Goal: Task Accomplishment & Management: Use online tool/utility

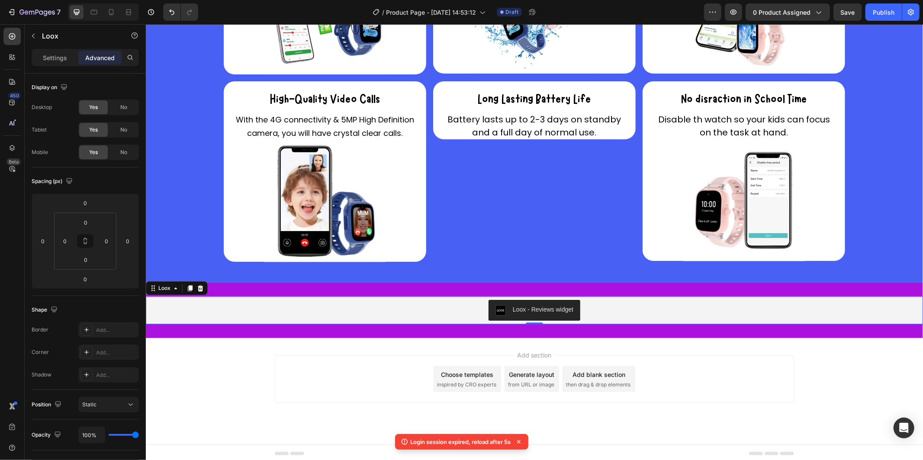
scroll to position [166, 0]
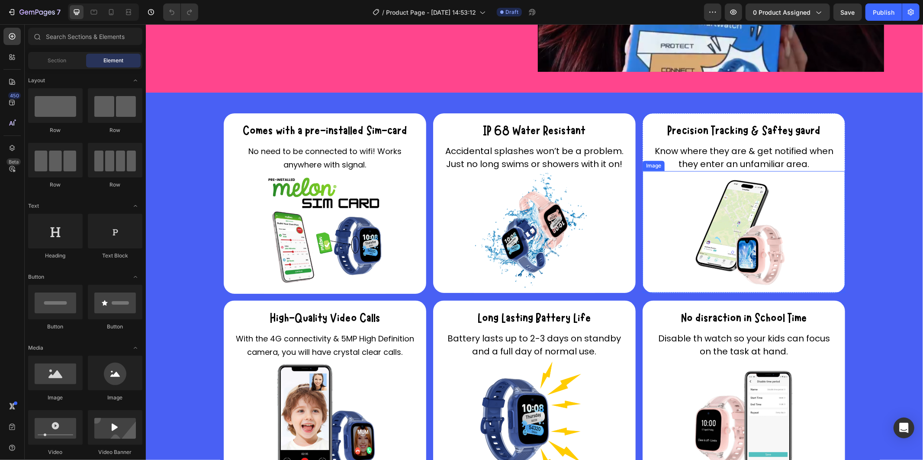
scroll to position [1626, 0]
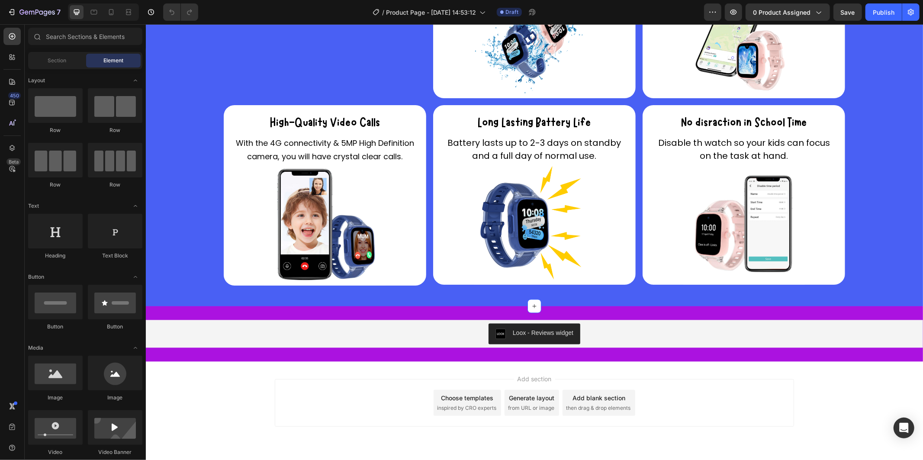
scroll to position [1327, 0]
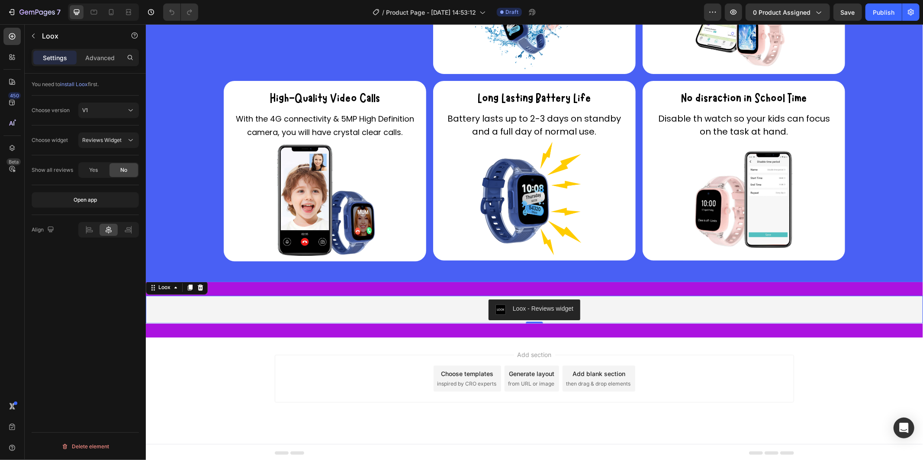
click at [468, 303] on div "Loox - Reviews widget" at bounding box center [534, 309] width 771 height 21
click at [85, 206] on button "Open app" at bounding box center [85, 200] width 107 height 16
click at [113, 54] on p "Advanced" at bounding box center [99, 57] width 29 height 9
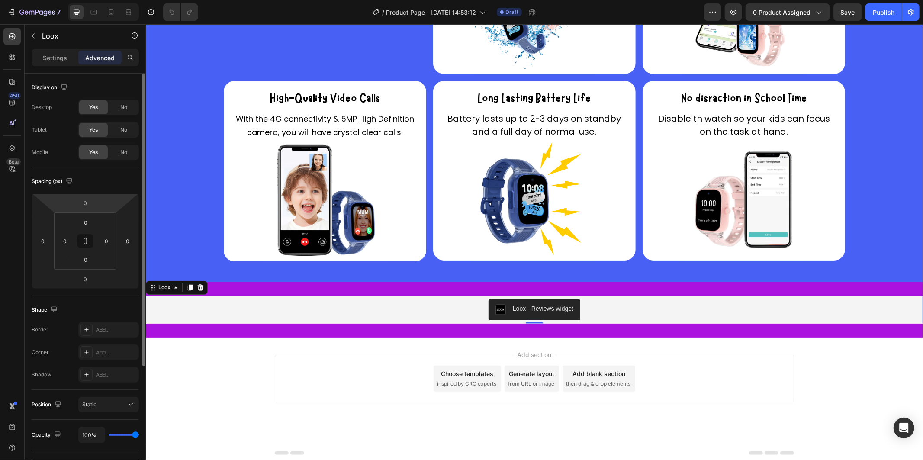
scroll to position [166, 0]
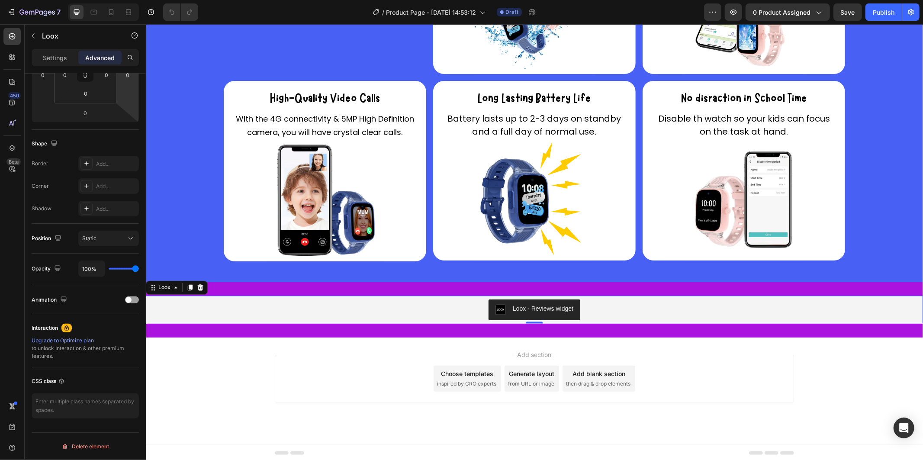
click at [532, 309] on div "Loox - Reviews widget" at bounding box center [543, 308] width 61 height 9
click at [740, 6] on button "button" at bounding box center [733, 11] width 17 height 17
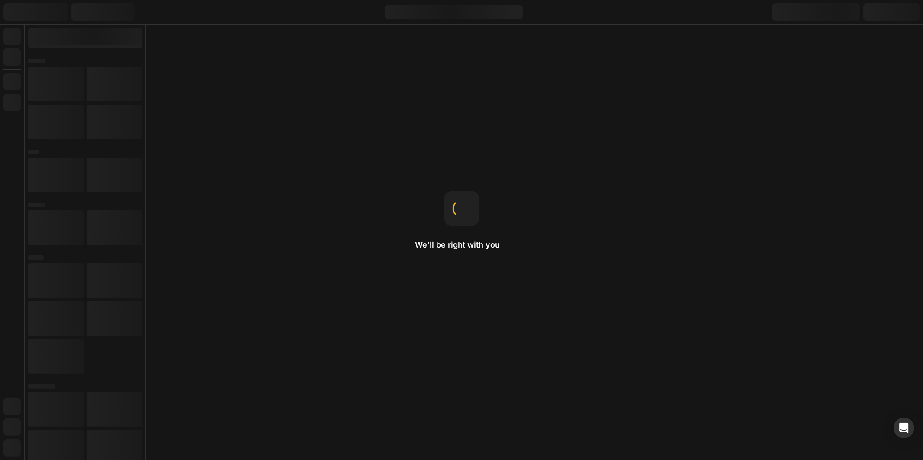
drag, startPoint x: 670, startPoint y: 122, endPoint x: 675, endPoint y: 122, distance: 5.2
click at [670, 122] on div "We'll be right with you Replace home page After publishing the home template, s…" at bounding box center [461, 230] width 923 height 460
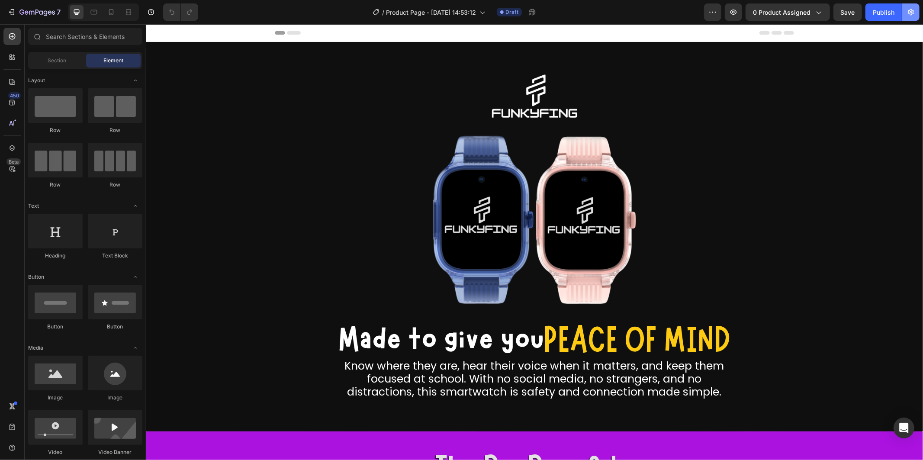
click at [903, 10] on button "button" at bounding box center [911, 11] width 17 height 17
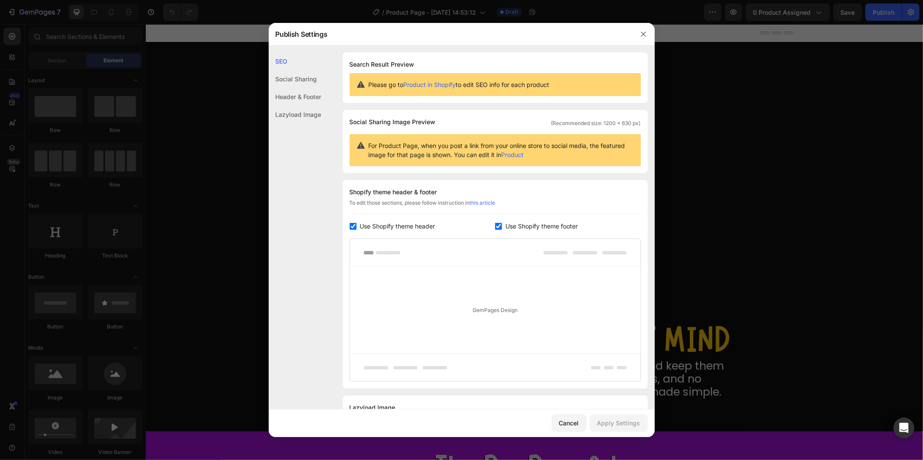
click at [293, 76] on div "Social Sharing" at bounding box center [295, 79] width 53 height 18
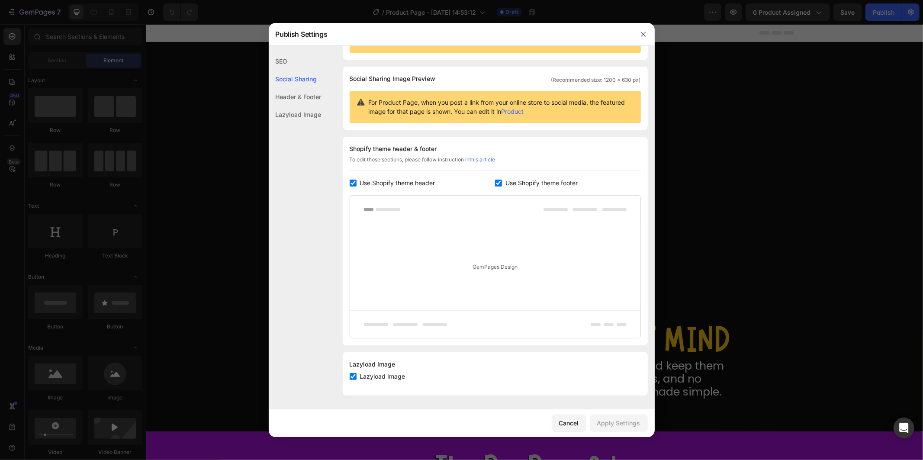
click at [291, 100] on div "Header & Footer" at bounding box center [295, 97] width 53 height 18
click at [288, 117] on div "Lazyload Image" at bounding box center [295, 115] width 53 height 18
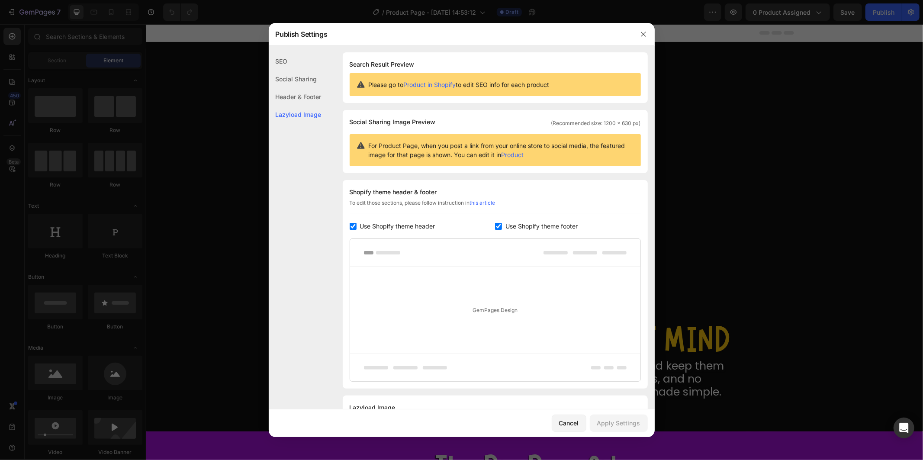
click at [752, 143] on div at bounding box center [461, 230] width 923 height 460
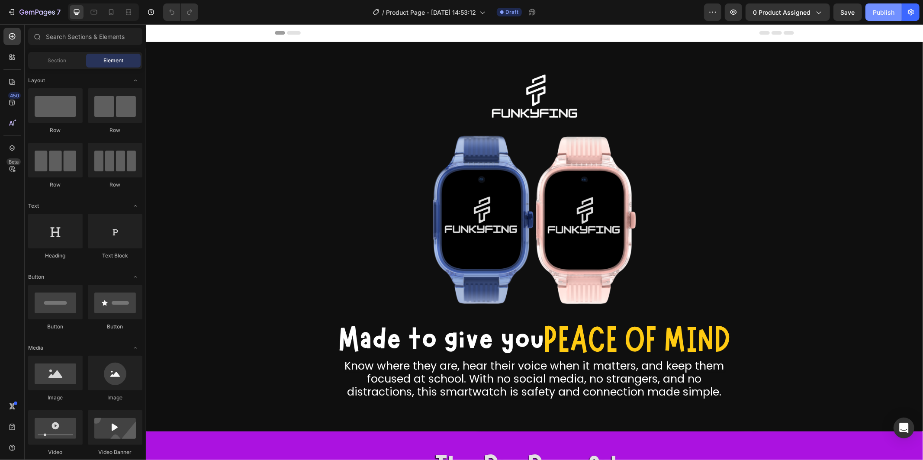
click at [877, 14] on div "Publish" at bounding box center [884, 12] width 22 height 9
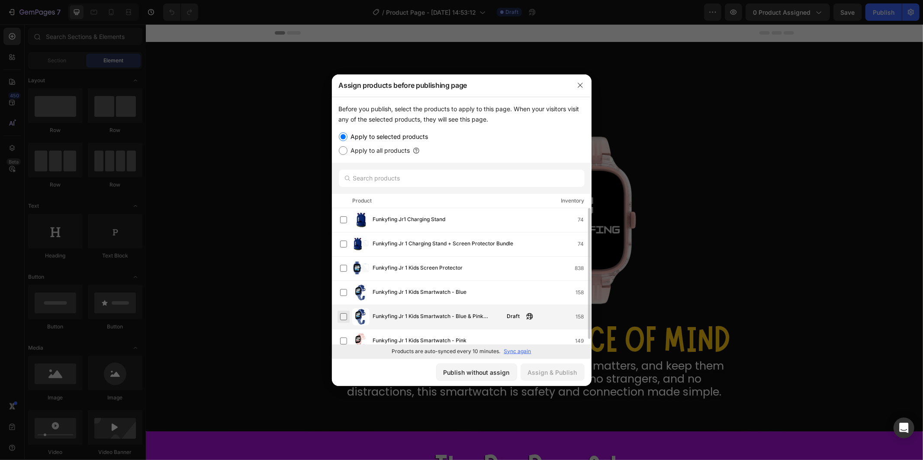
click at [347, 318] on label at bounding box center [343, 316] width 7 height 7
drag, startPoint x: 377, startPoint y: 109, endPoint x: 497, endPoint y: 123, distance: 120.8
click at [497, 123] on div "Before you publish, select the products to apply to this page. When your visito…" at bounding box center [462, 114] width 246 height 21
click at [541, 374] on div "Assign & Publish" at bounding box center [552, 372] width 49 height 9
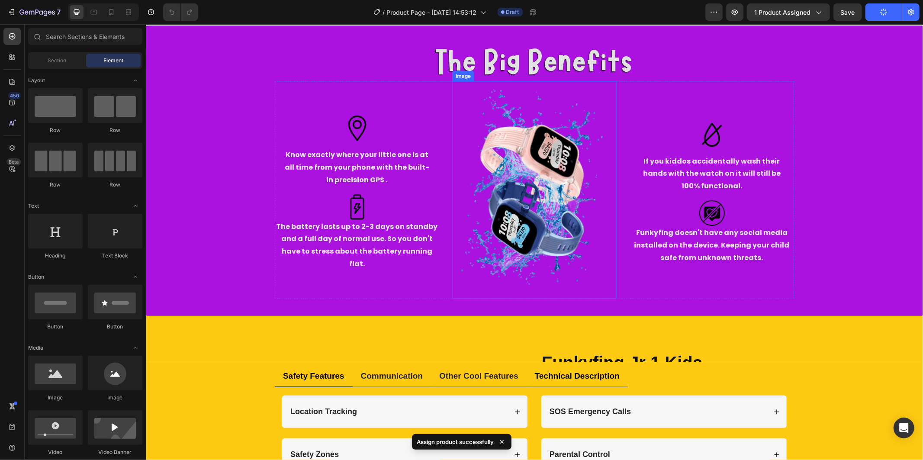
scroll to position [673, 0]
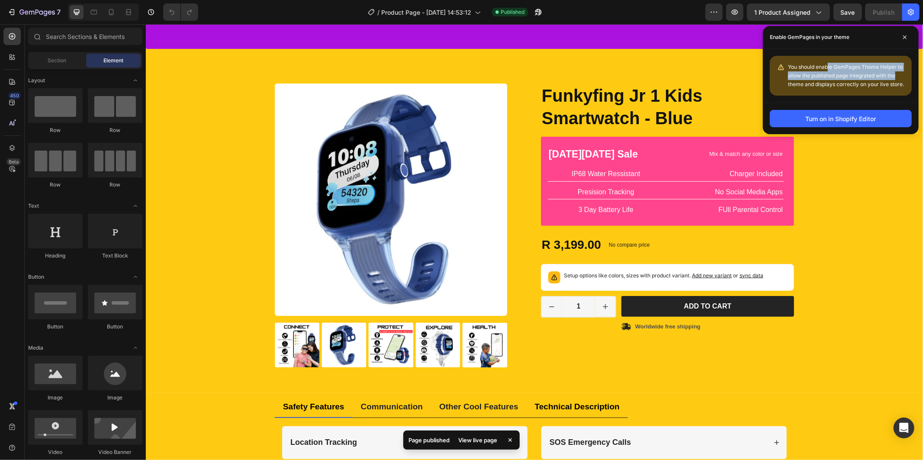
drag, startPoint x: 831, startPoint y: 67, endPoint x: 907, endPoint y: 73, distance: 76.0
click at [907, 73] on div "You should enable GemPages Theme Helper to allow the published page integrated …" at bounding box center [841, 76] width 142 height 40
click at [855, 118] on div "Turn on in Shopify Editor" at bounding box center [841, 118] width 71 height 9
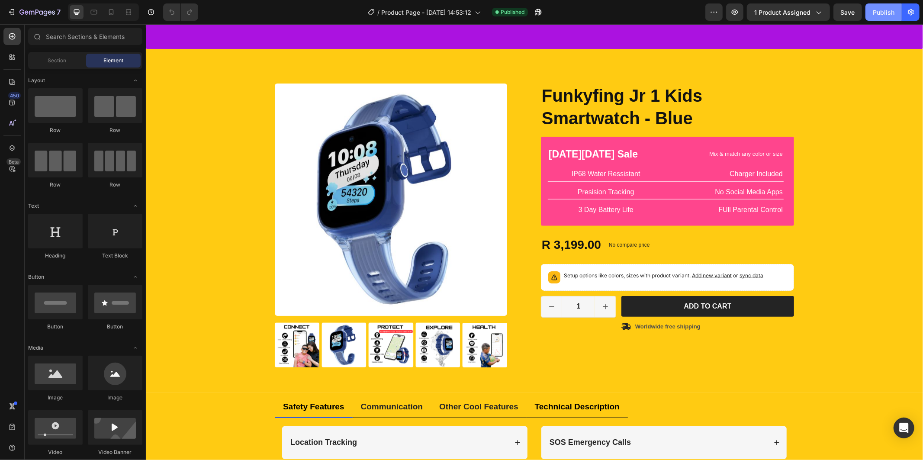
click at [885, 10] on div "Publish" at bounding box center [884, 12] width 22 height 9
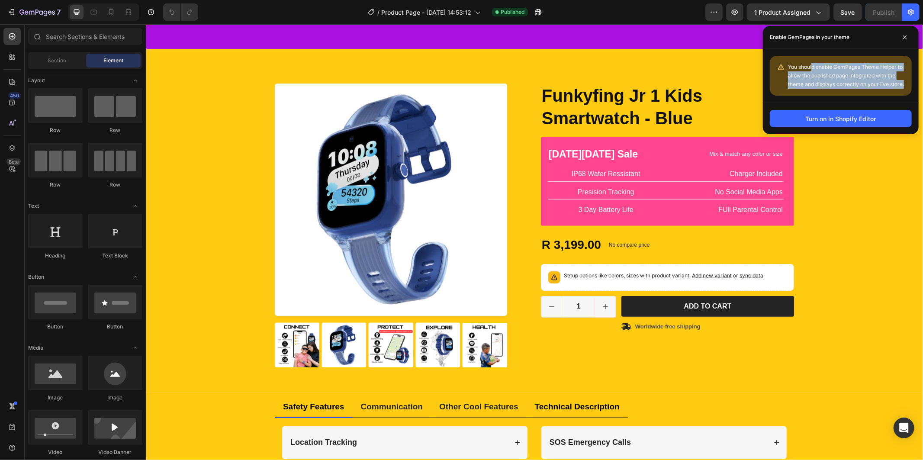
drag, startPoint x: 812, startPoint y: 66, endPoint x: 910, endPoint y: 83, distance: 98.9
click at [910, 83] on div "You should enable GemPages Theme Helper to allow the published page integrated …" at bounding box center [841, 76] width 142 height 40
click at [832, 118] on div "Turn on in Shopify Editor" at bounding box center [841, 118] width 71 height 9
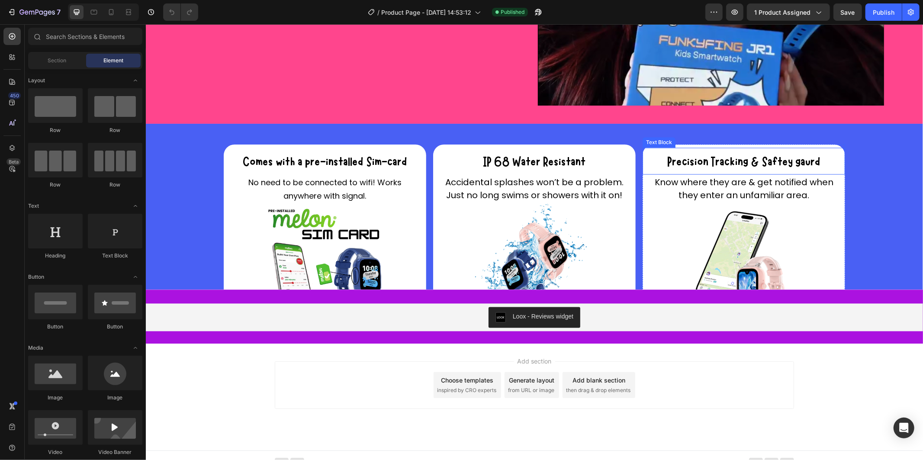
scroll to position [1383, 0]
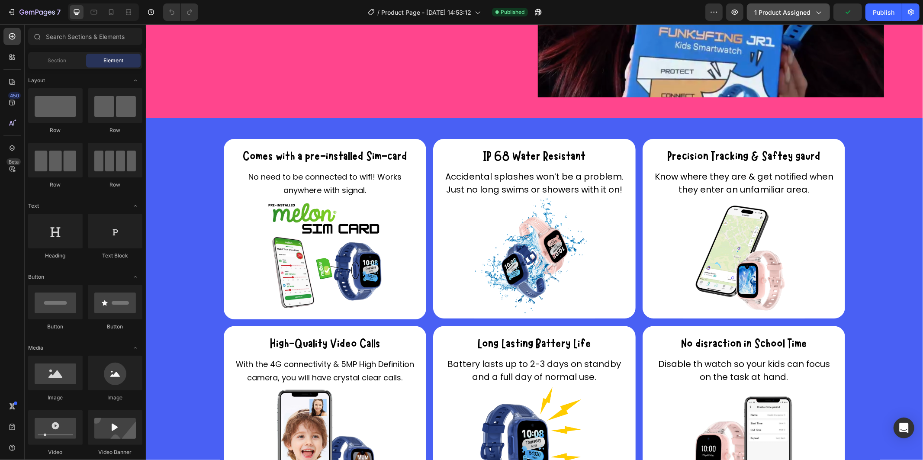
click at [823, 12] on icon "button" at bounding box center [818, 12] width 9 height 9
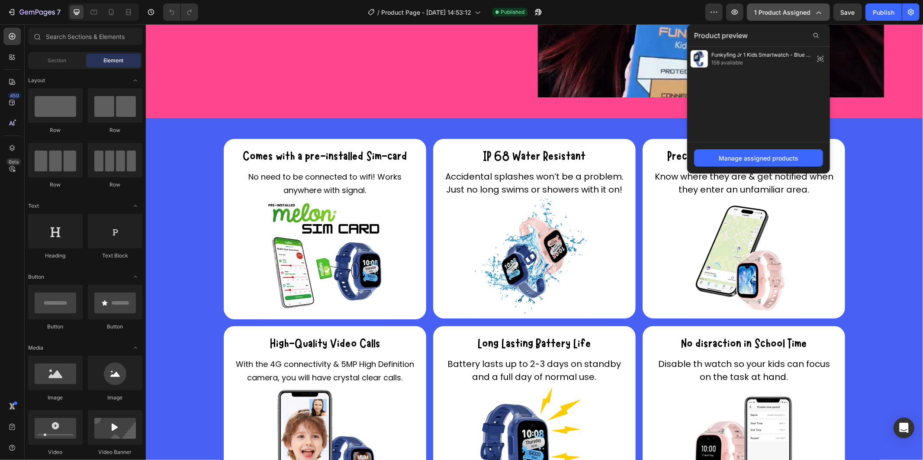
click at [823, 11] on icon "button" at bounding box center [818, 12] width 9 height 9
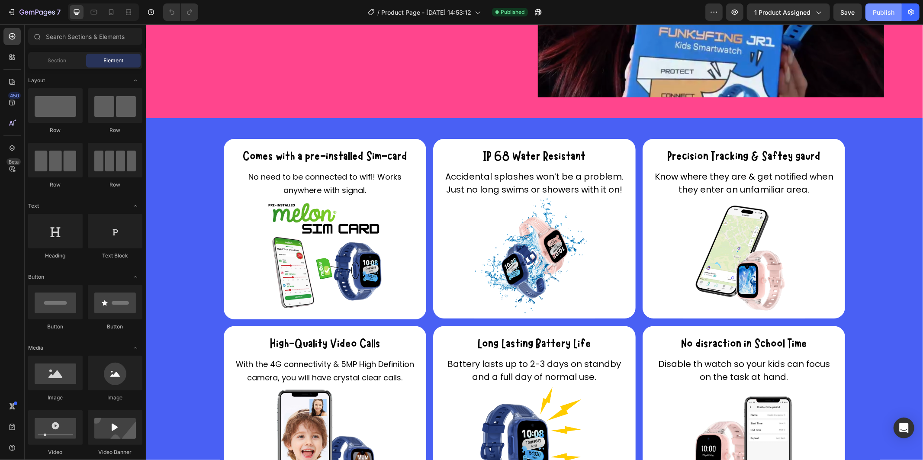
click at [896, 13] on button "Publish" at bounding box center [884, 11] width 36 height 17
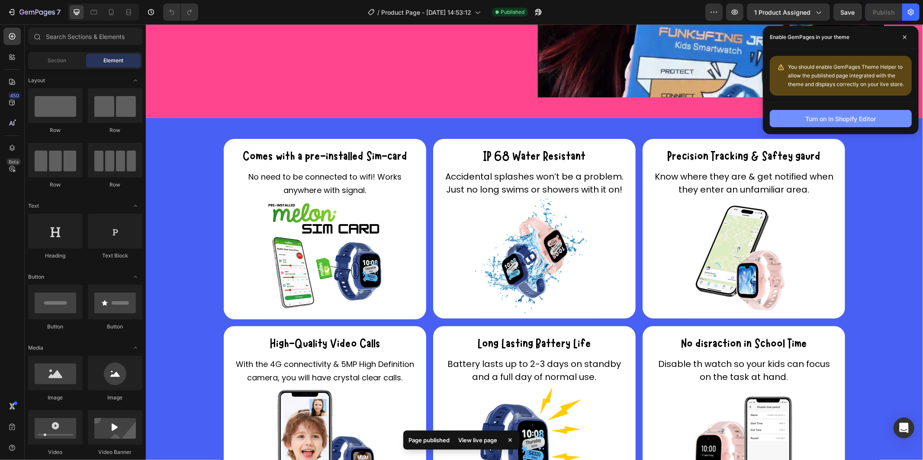
drag, startPoint x: 626, startPoint y: 117, endPoint x: 789, endPoint y: 114, distance: 162.8
click at [789, 114] on button "Turn on in Shopify Editor" at bounding box center [841, 118] width 142 height 17
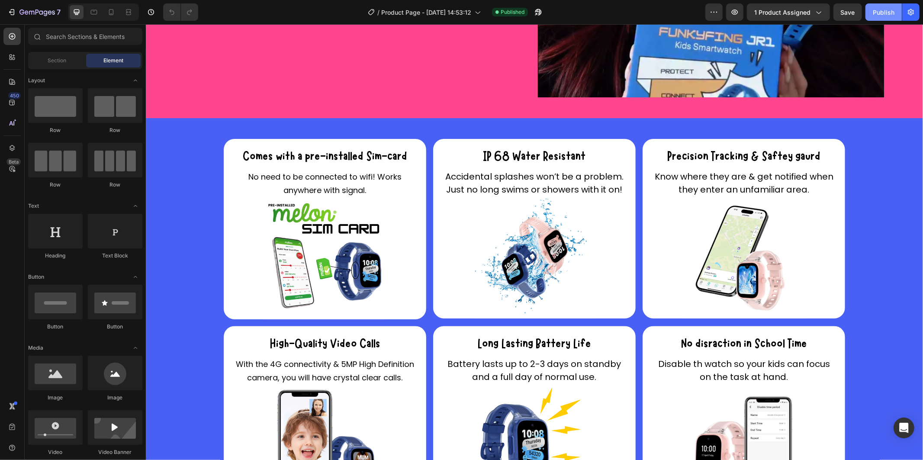
click at [888, 11] on div "Publish" at bounding box center [884, 12] width 22 height 9
click at [783, 16] on button "1 product assigned" at bounding box center [788, 11] width 83 height 17
click at [477, 442] on div "View live page" at bounding box center [477, 440] width 49 height 12
click at [884, 13] on div "Publish" at bounding box center [884, 12] width 22 height 9
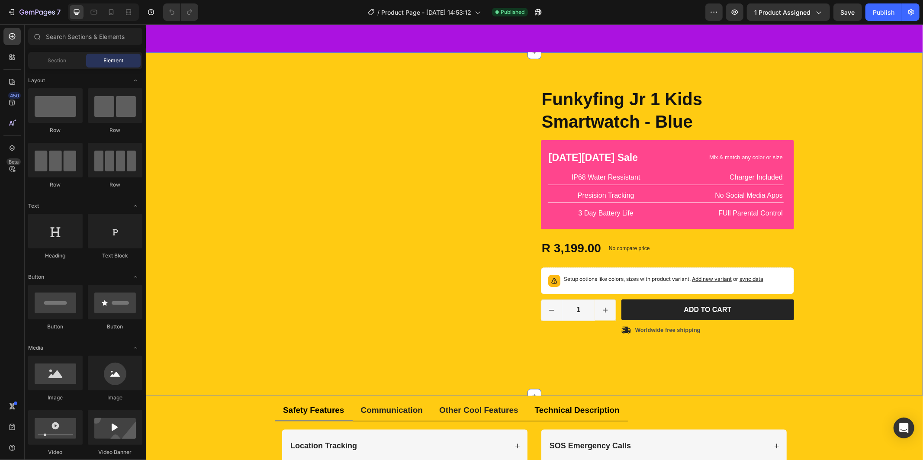
scroll to position [565, 0]
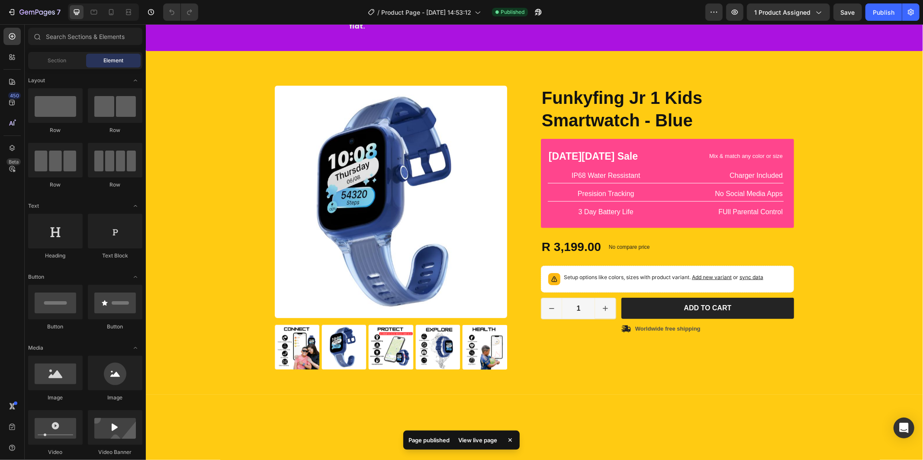
click at [481, 442] on div "View live page" at bounding box center [477, 440] width 49 height 12
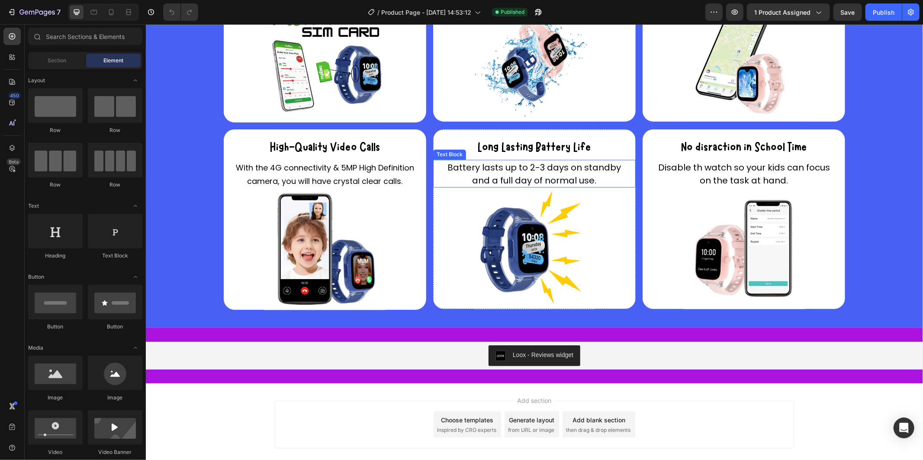
scroll to position [1626, 0]
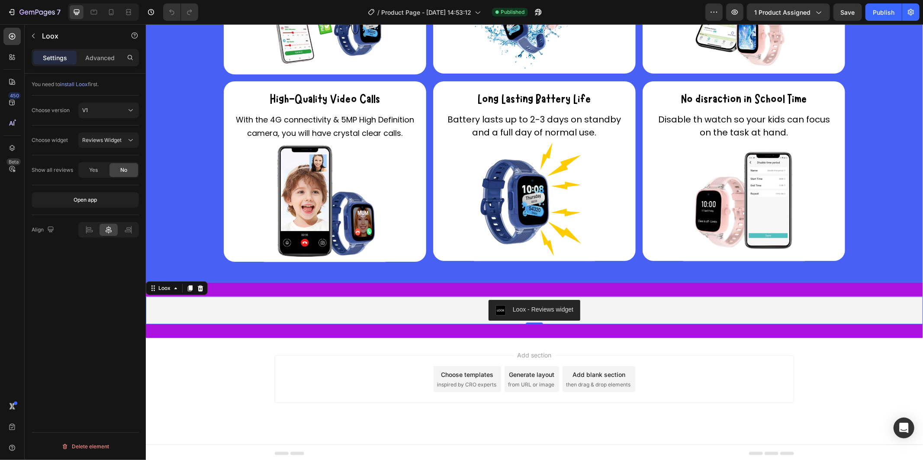
click at [502, 311] on div "Loox - Reviews widget" at bounding box center [534, 310] width 78 height 10
click at [198, 285] on icon at bounding box center [200, 288] width 6 height 6
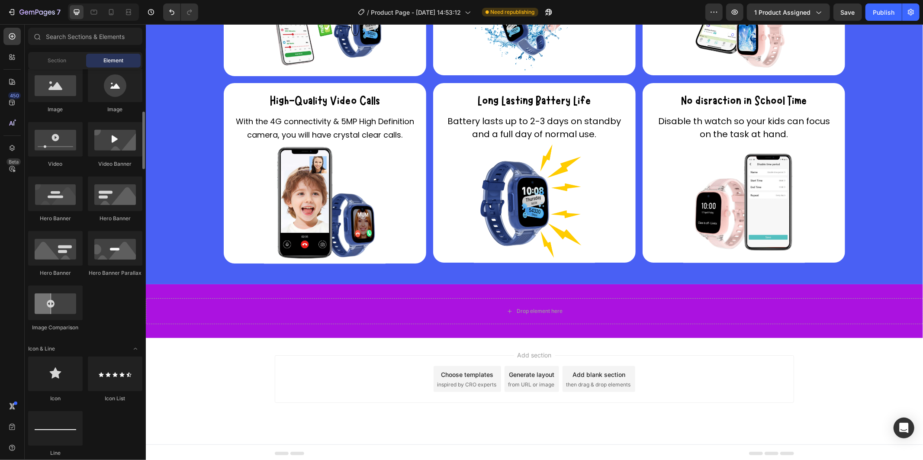
scroll to position [96, 0]
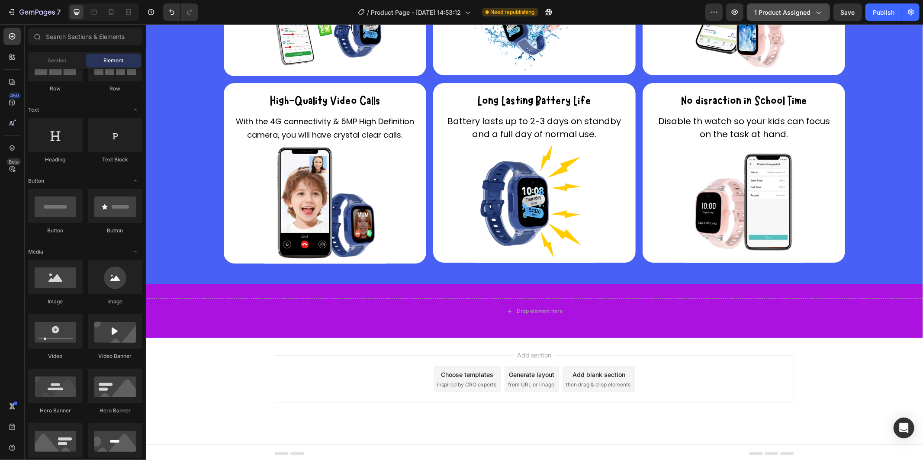
click at [790, 11] on span "1 product assigned" at bounding box center [783, 12] width 56 height 9
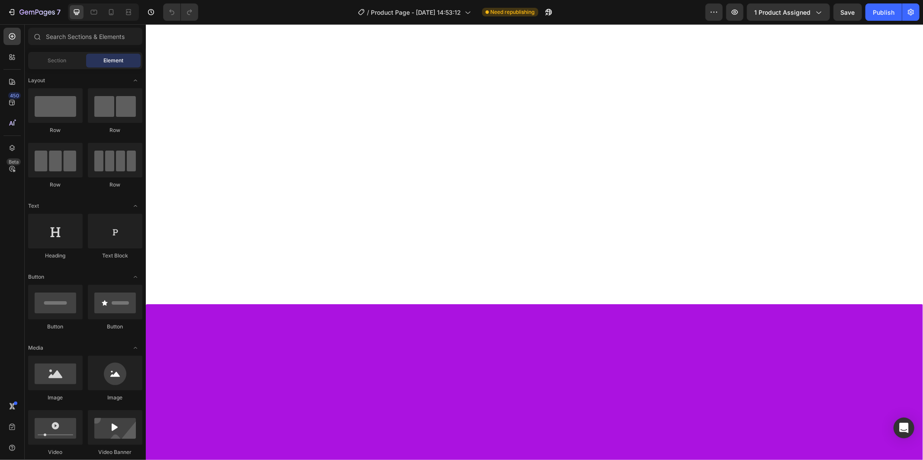
scroll to position [817, 0]
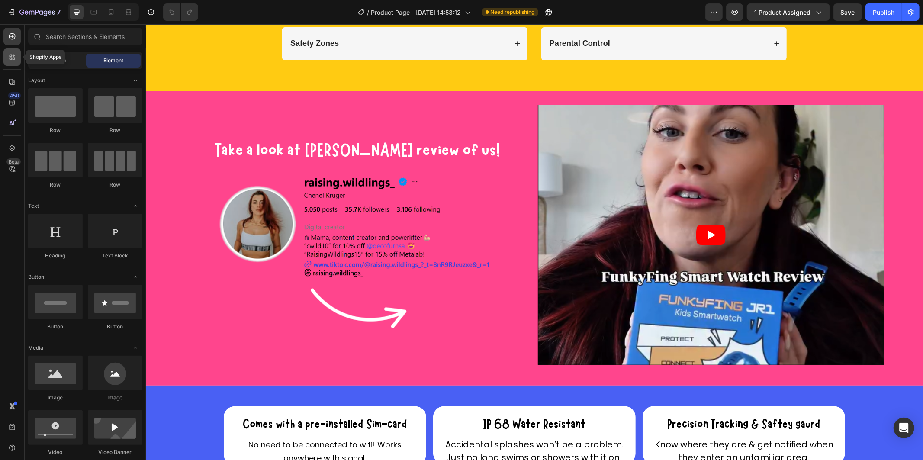
click at [14, 59] on icon at bounding box center [14, 59] width 3 height 3
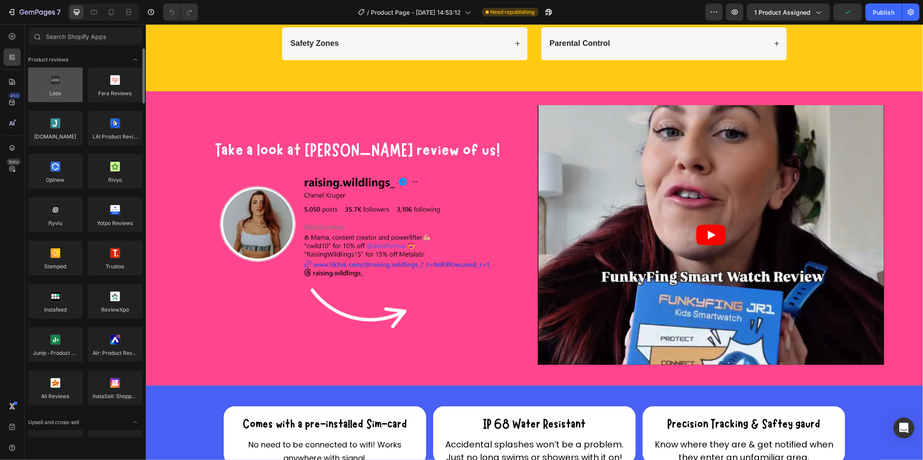
click at [61, 89] on div at bounding box center [55, 85] width 55 height 35
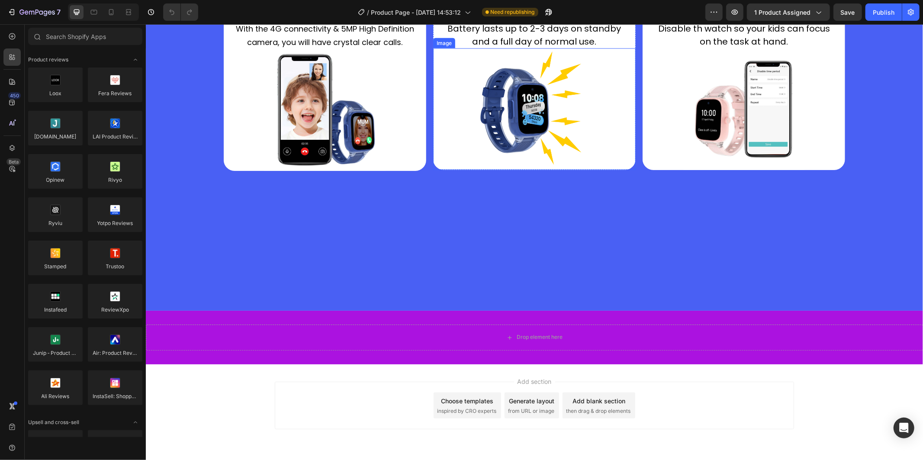
scroll to position [1326, 0]
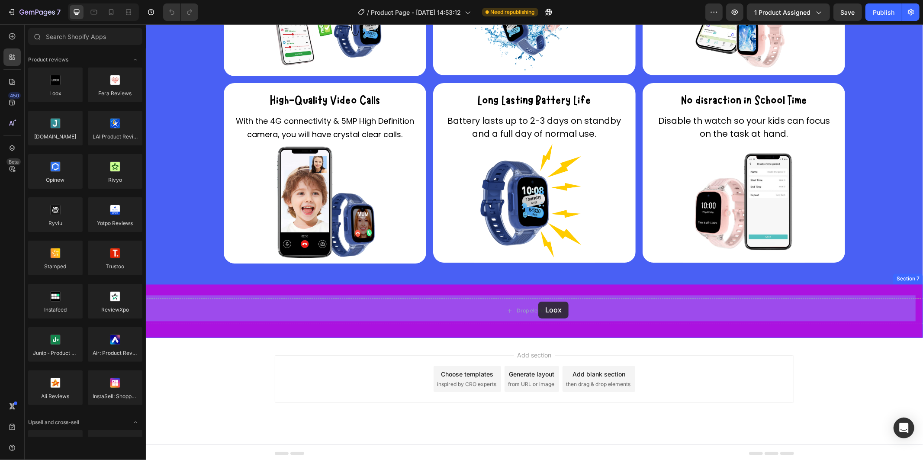
drag, startPoint x: 205, startPoint y: 108, endPoint x: 536, endPoint y: 303, distance: 384.4
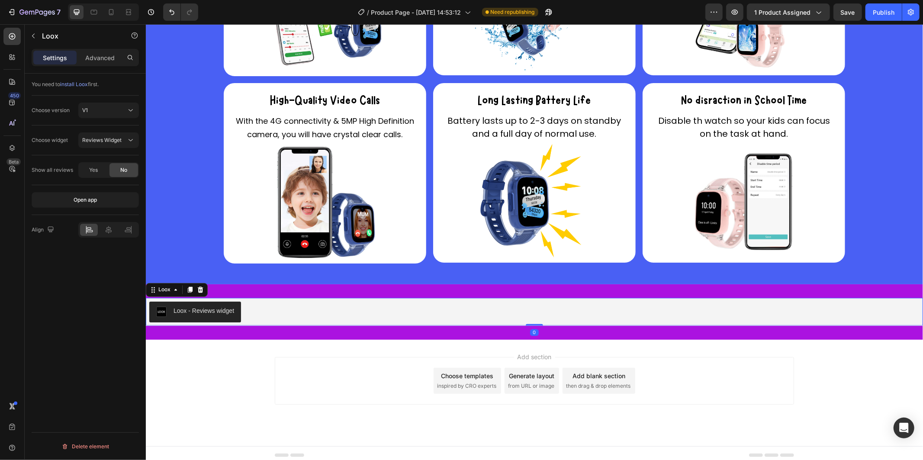
click at [197, 307] on div "Loox - Reviews widget" at bounding box center [203, 311] width 61 height 9
click at [74, 87] on span "install Loox" at bounding box center [74, 84] width 28 height 6
drag, startPoint x: 213, startPoint y: 309, endPoint x: 193, endPoint y: 292, distance: 25.5
click at [213, 308] on div "Loox - Reviews widget" at bounding box center [203, 311] width 61 height 9
click at [200, 284] on div at bounding box center [200, 289] width 10 height 10
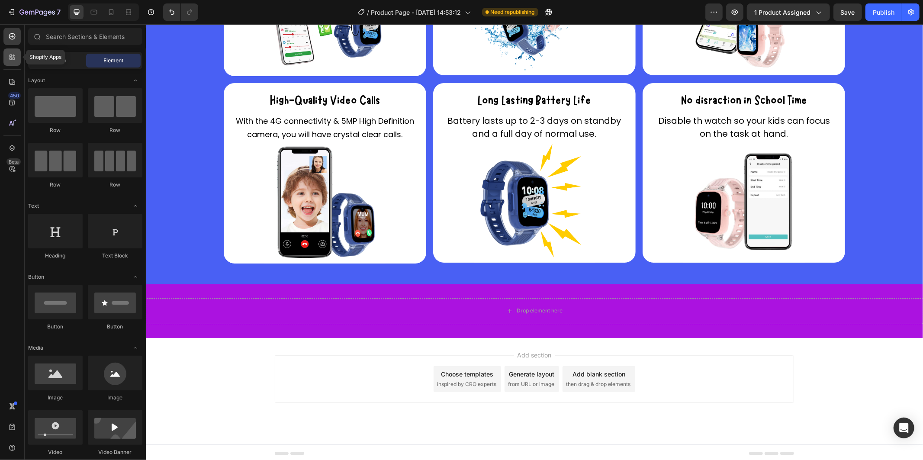
click at [9, 58] on icon at bounding box center [12, 57] width 9 height 9
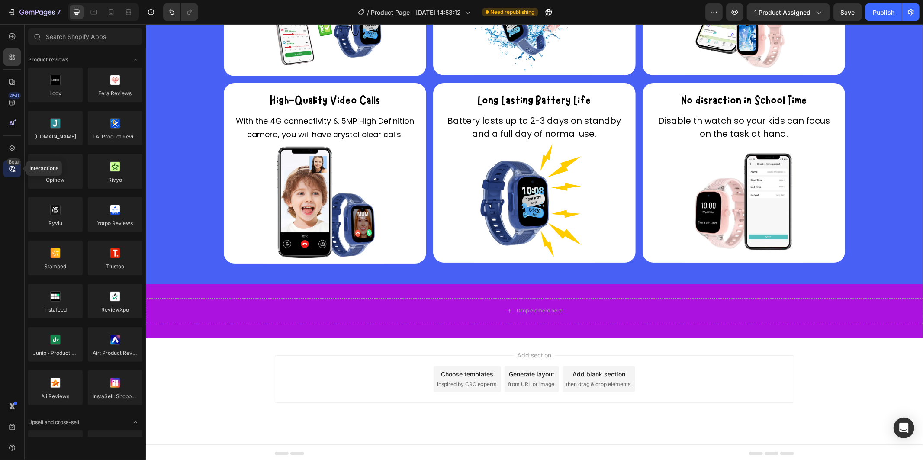
click at [12, 166] on icon at bounding box center [12, 169] width 6 height 6
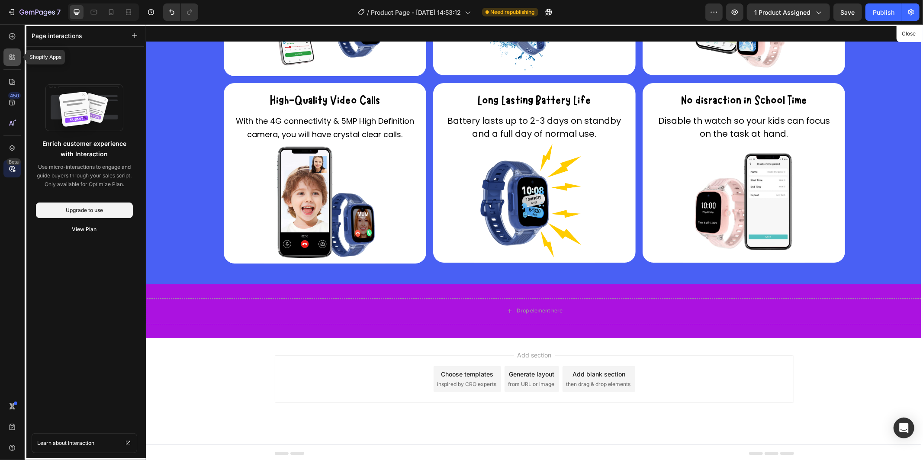
click at [8, 58] on icon at bounding box center [12, 57] width 9 height 9
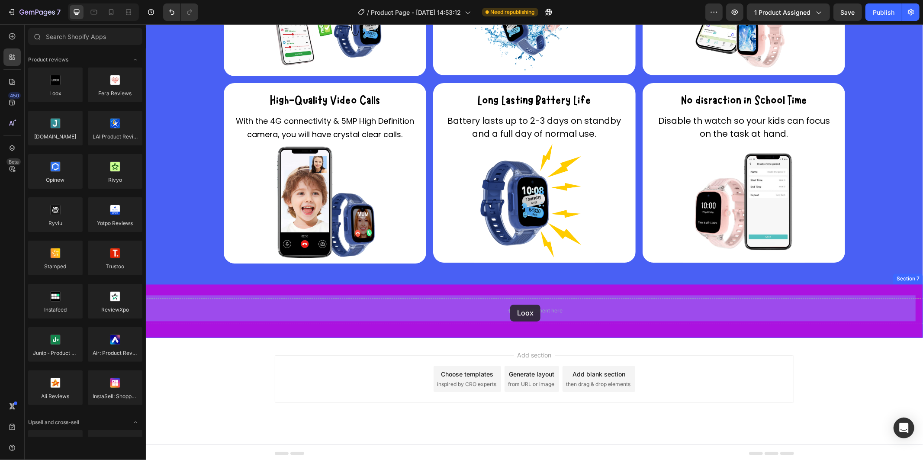
drag, startPoint x: 203, startPoint y: 110, endPoint x: 506, endPoint y: 303, distance: 359.0
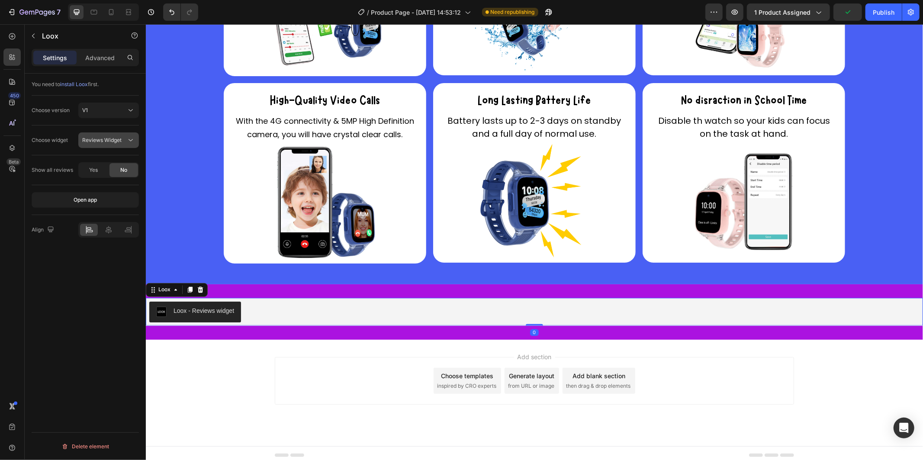
click at [104, 144] on span "Reviews Widget" at bounding box center [101, 140] width 39 height 8
click at [105, 142] on span "Reviews Widget" at bounding box center [101, 140] width 39 height 6
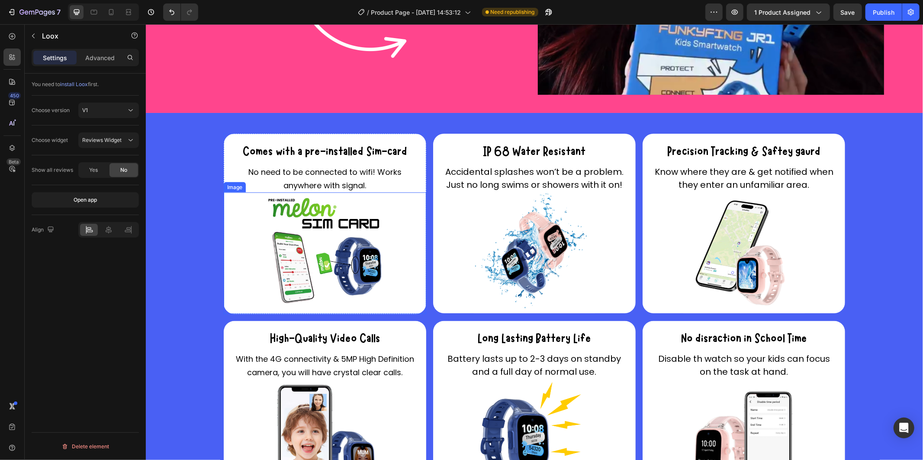
scroll to position [1085, 0]
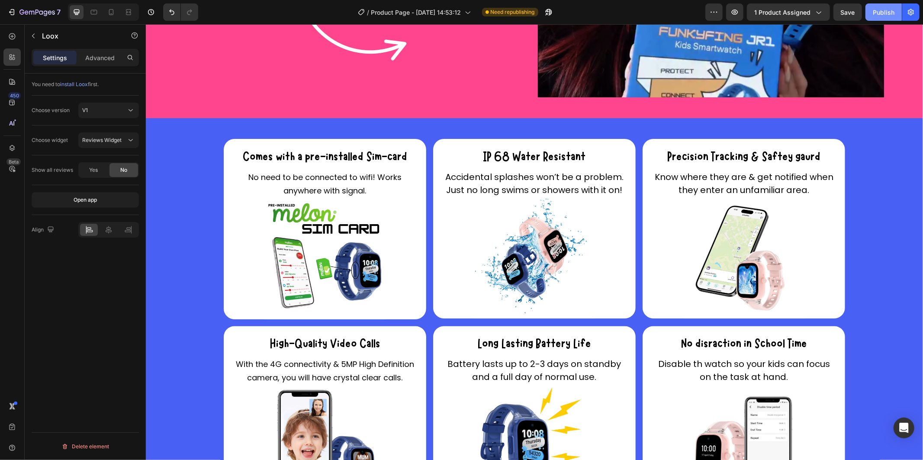
click at [886, 9] on div "Publish" at bounding box center [884, 12] width 22 height 9
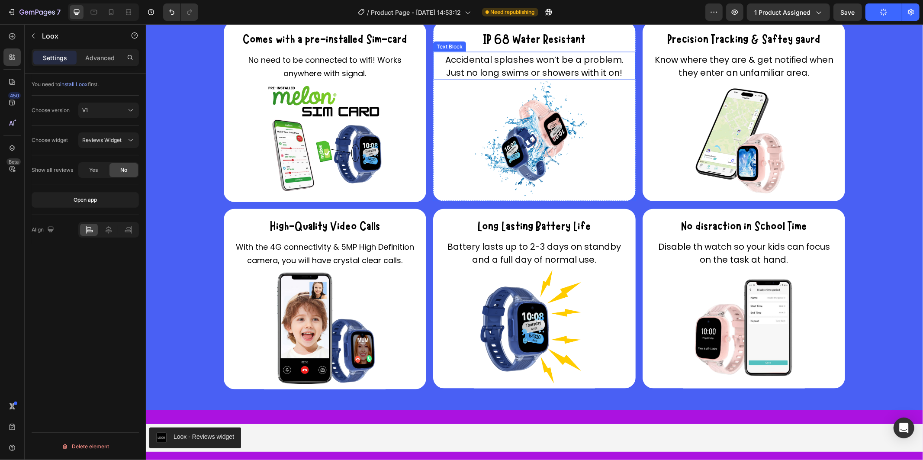
scroll to position [1326, 0]
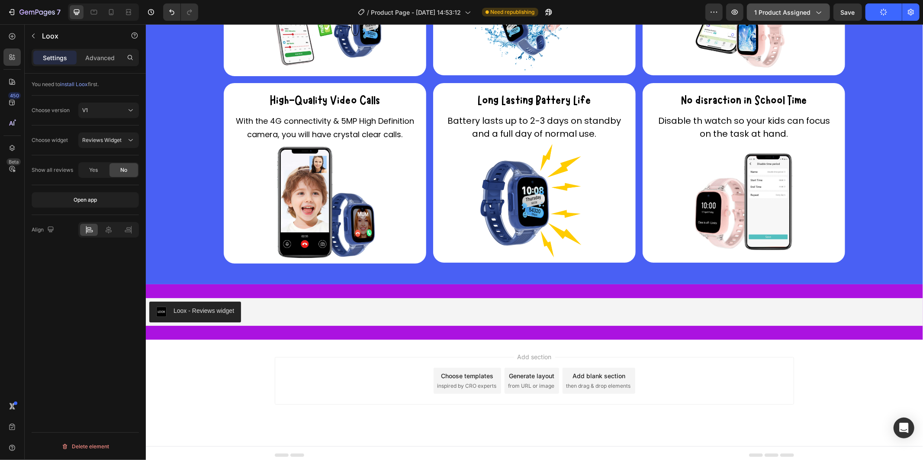
click at [774, 9] on span "1 product assigned" at bounding box center [783, 12] width 56 height 9
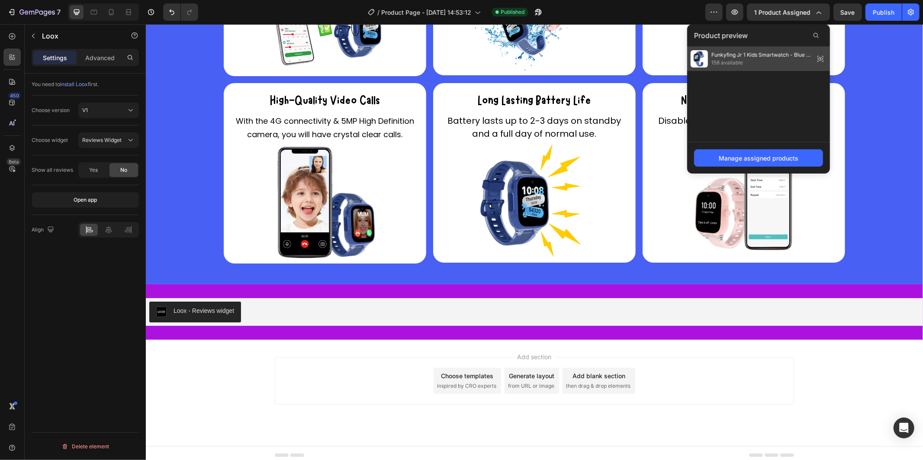
click at [761, 56] on span "Funkyfing Jr 1 Kids Smartwatch - Blue & Pink (Demo)" at bounding box center [762, 55] width 100 height 8
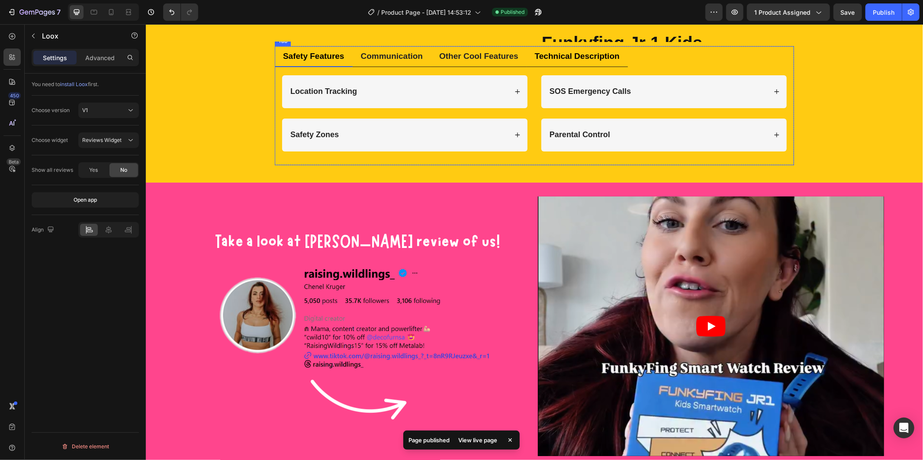
scroll to position [673, 0]
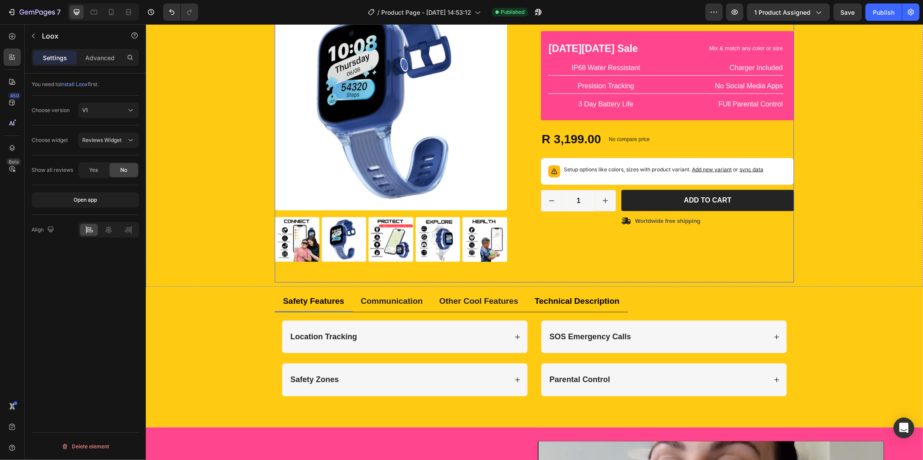
click at [530, 109] on div "Product Images Icon Icon Icon Icon Icon Icon List 2,500+ Verified Reviews! Text…" at bounding box center [533, 129] width 519 height 305
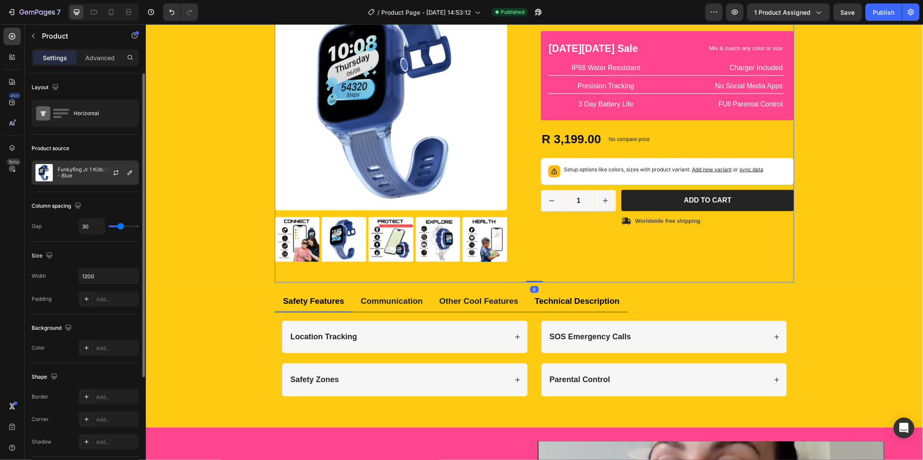
click at [100, 170] on div at bounding box center [119, 172] width 38 height 23
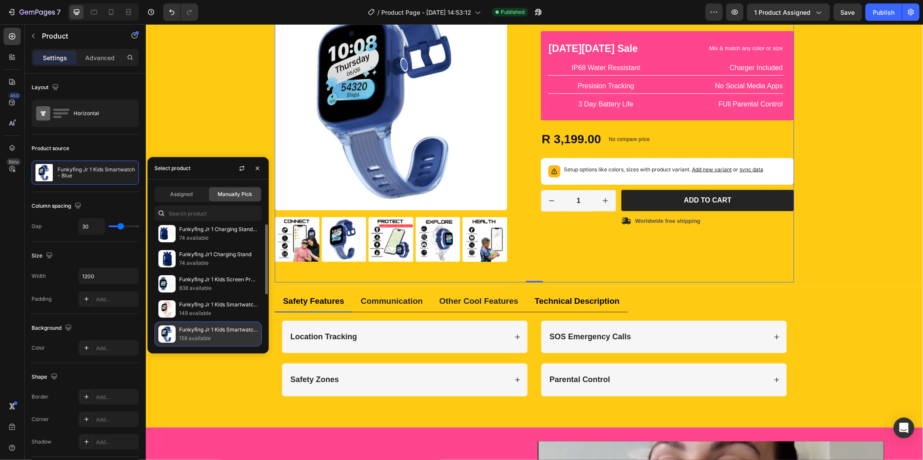
scroll to position [0, 0]
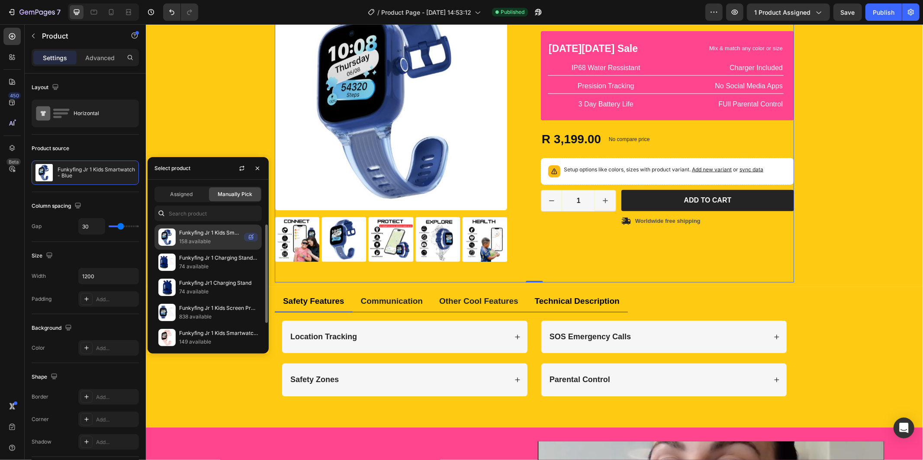
click at [218, 233] on p "Funkyfing Jr 1 Kids Smartwatch - Blue & Pink (Demo)" at bounding box center [209, 233] width 61 height 9
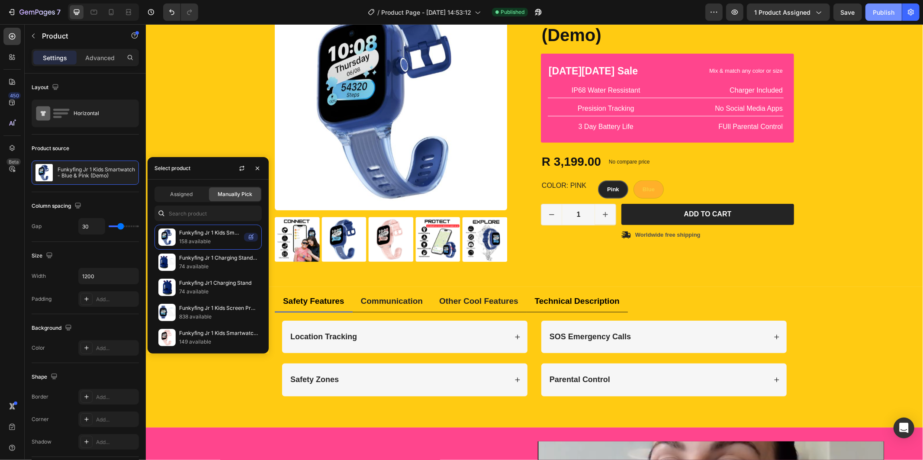
click at [893, 16] on div "Publish" at bounding box center [884, 12] width 22 height 9
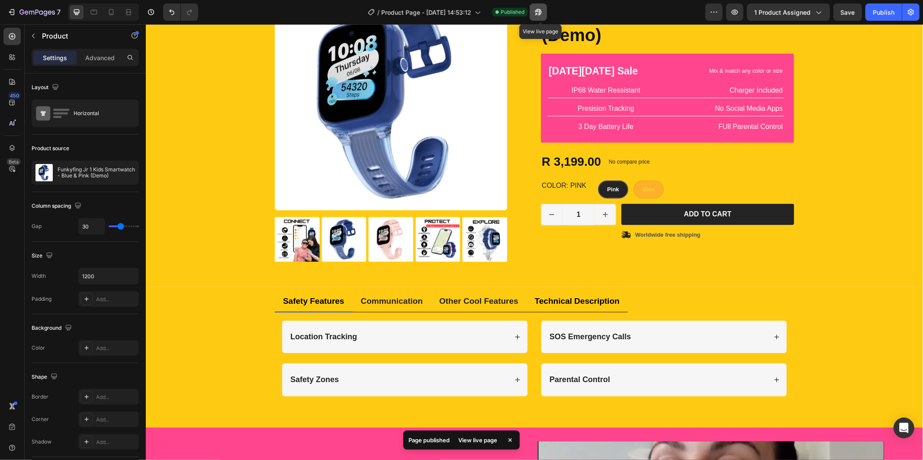
click at [547, 10] on button "button" at bounding box center [538, 11] width 17 height 17
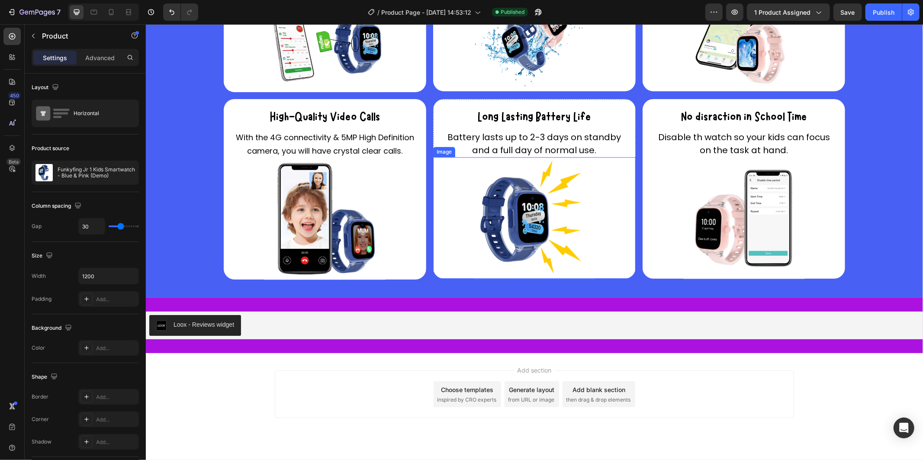
scroll to position [1626, 0]
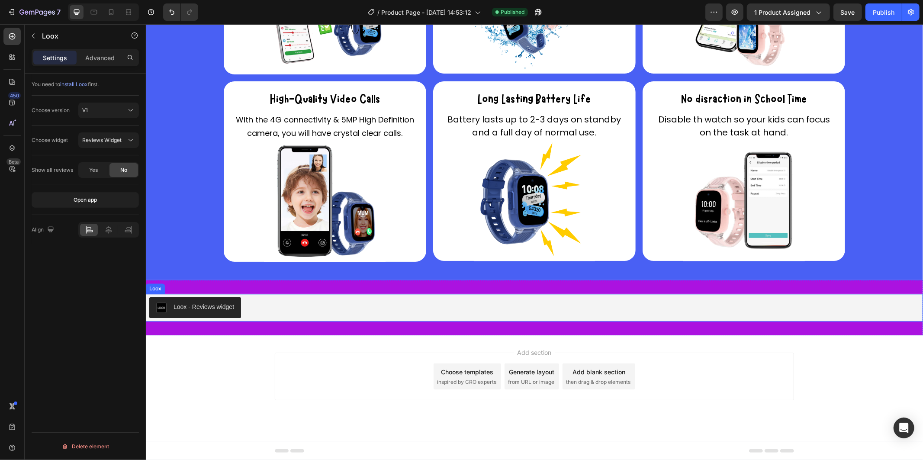
click at [489, 309] on div "Loox - Reviews widget" at bounding box center [534, 307] width 771 height 21
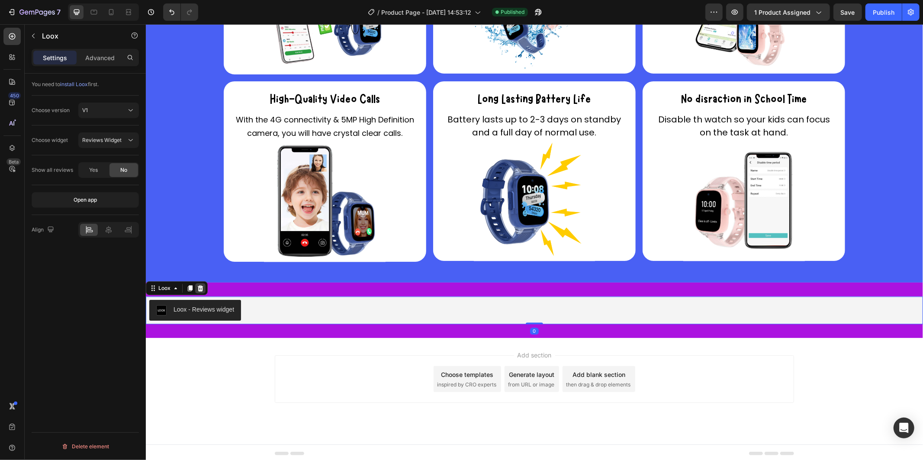
click at [202, 284] on icon at bounding box center [200, 287] width 7 height 7
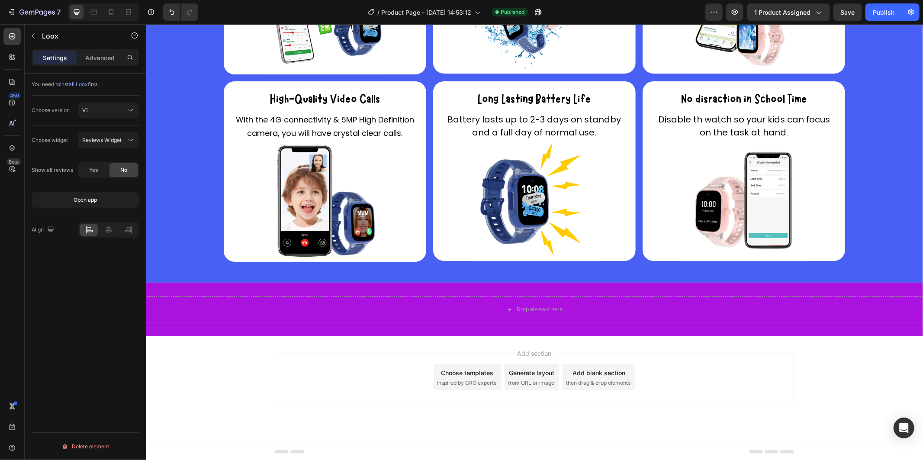
scroll to position [1624, 0]
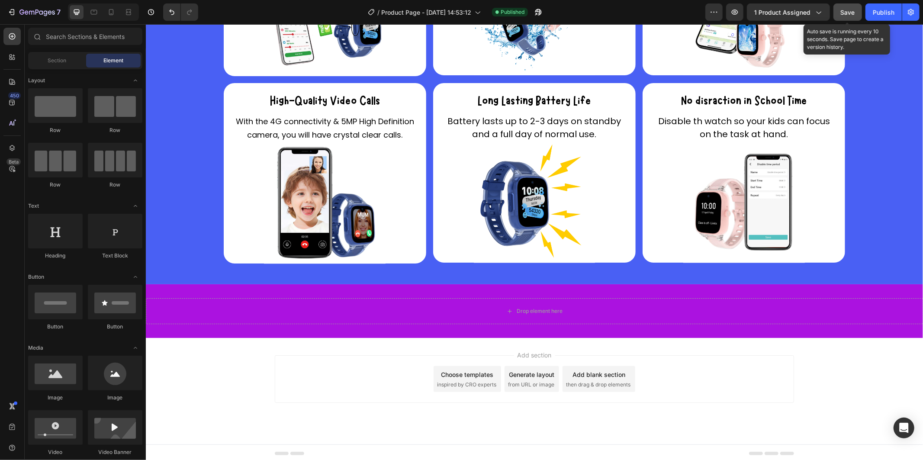
click at [852, 15] on span "Save" at bounding box center [848, 12] width 14 height 7
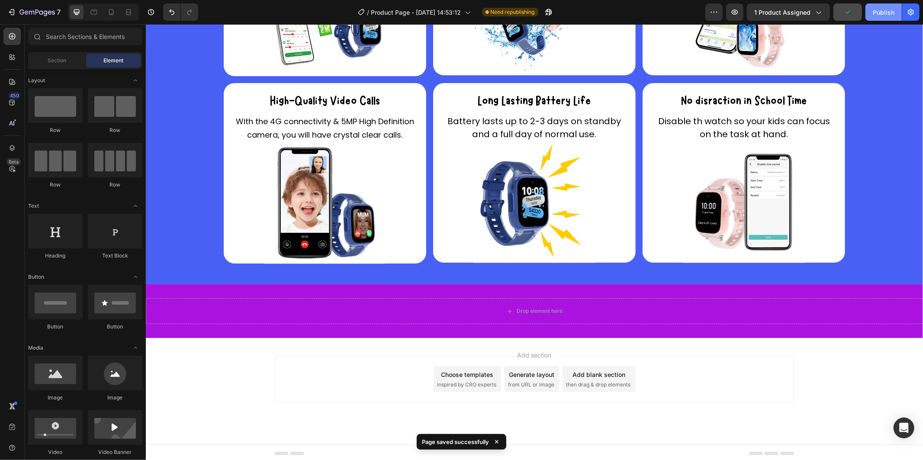
click at [876, 15] on div "Publish" at bounding box center [884, 12] width 22 height 9
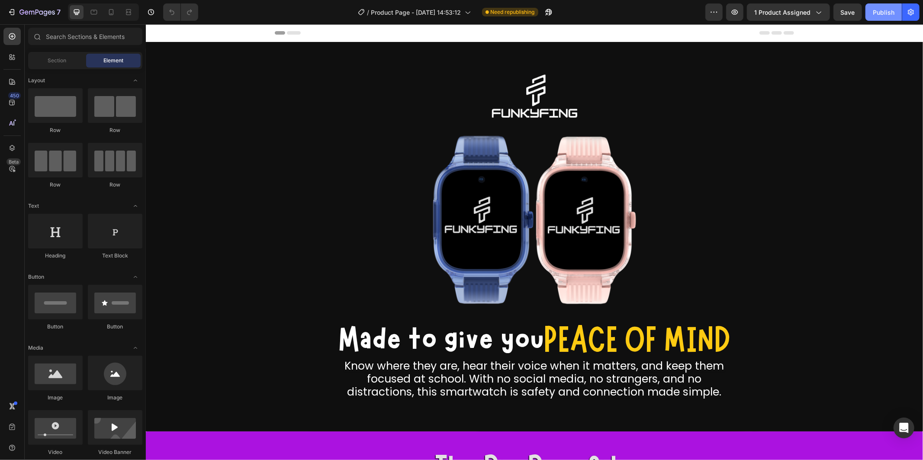
click at [890, 8] on div "Publish" at bounding box center [884, 12] width 22 height 9
click at [797, 9] on span "1 product assigned" at bounding box center [783, 12] width 56 height 9
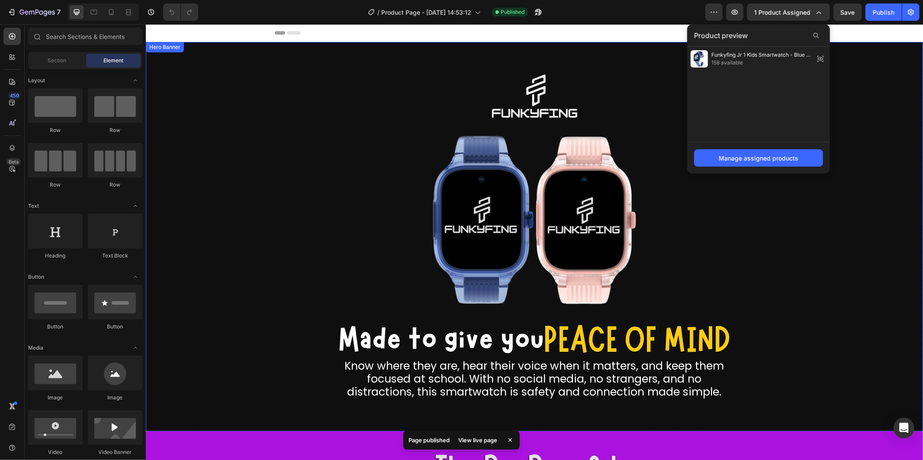
click at [854, 65] on div "Overlay" at bounding box center [534, 237] width 778 height 390
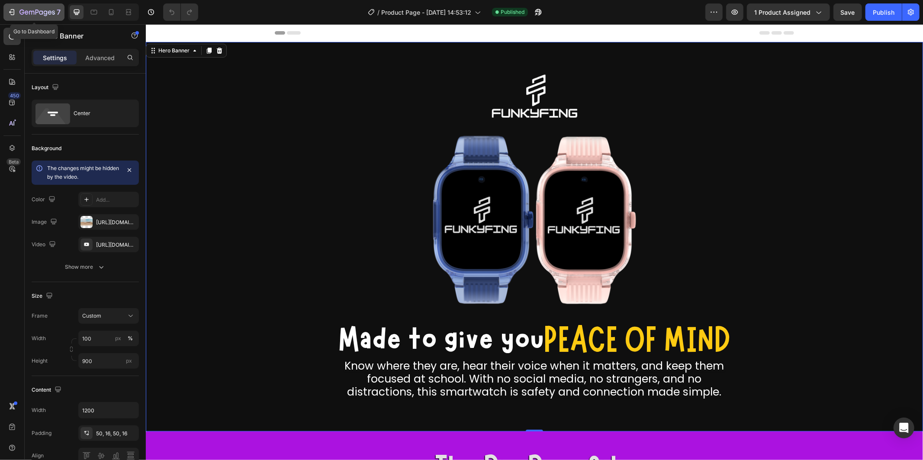
click at [31, 9] on icon "button" at bounding box center [36, 12] width 35 height 7
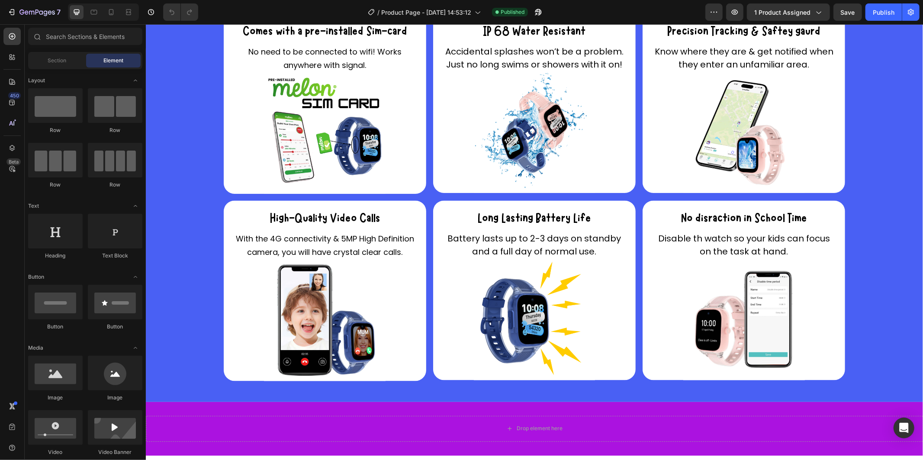
scroll to position [1326, 0]
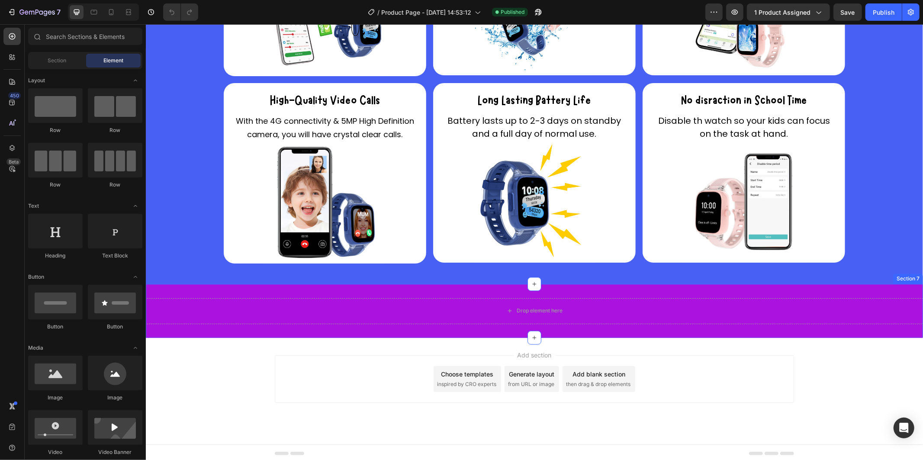
click at [465, 286] on div "Drop element here Section 7" at bounding box center [534, 311] width 778 height 54
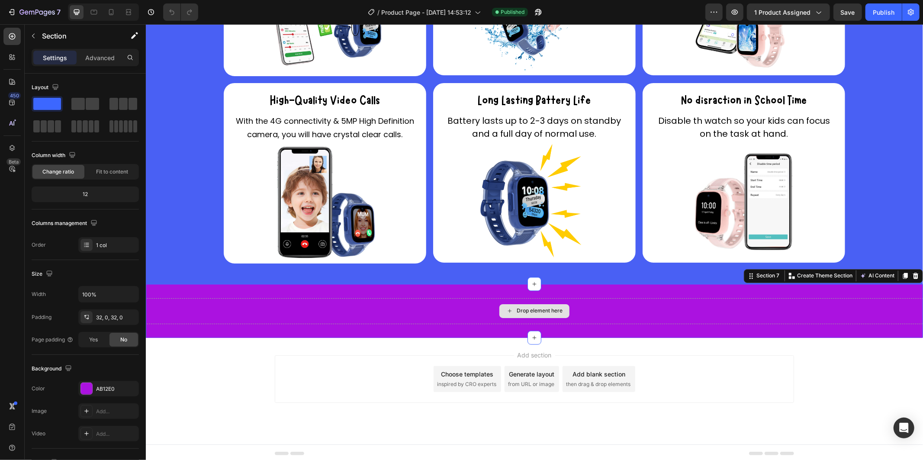
click at [508, 307] on icon at bounding box center [509, 310] width 7 height 7
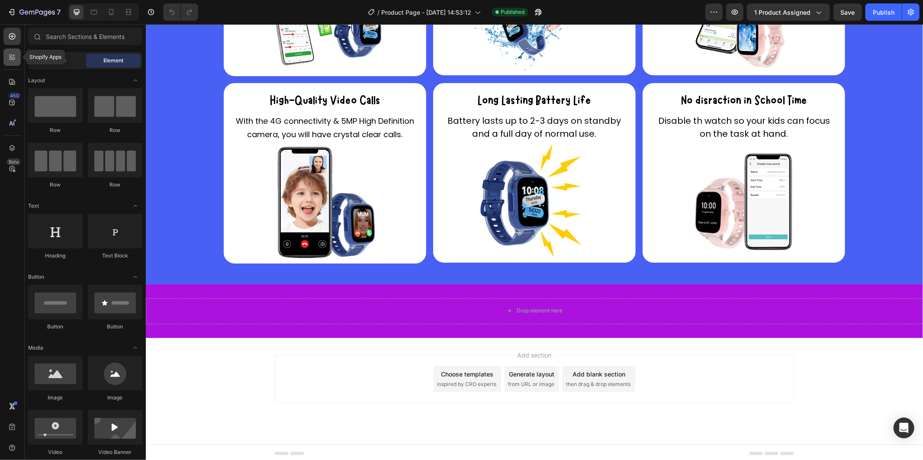
click at [14, 57] on icon at bounding box center [12, 57] width 9 height 9
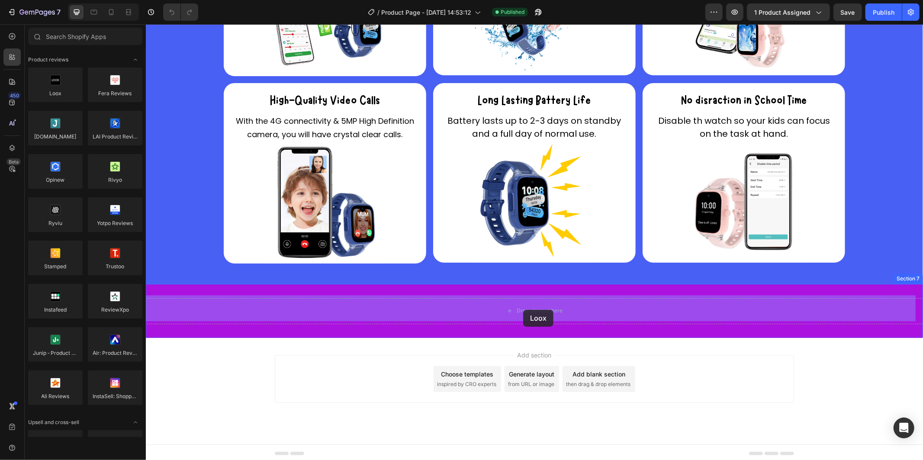
drag, startPoint x: 205, startPoint y: 111, endPoint x: 523, endPoint y: 308, distance: 374.0
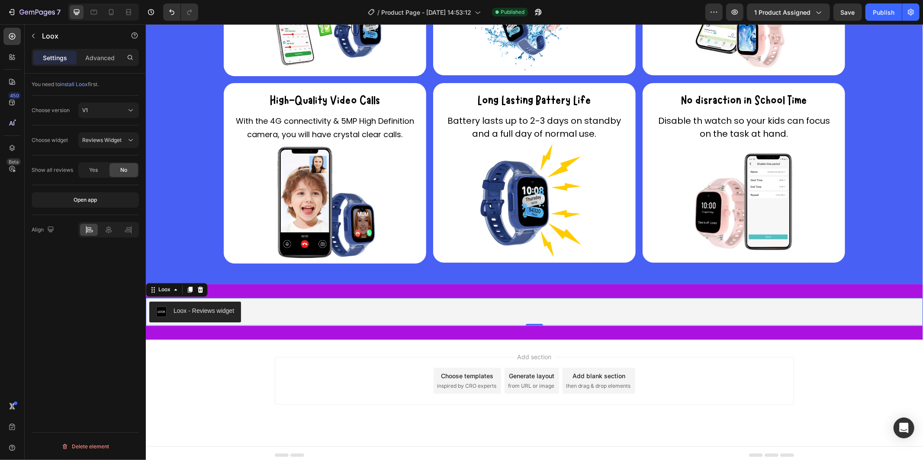
click at [205, 307] on div "Loox - Reviews widget" at bounding box center [203, 311] width 61 height 9
click at [196, 307] on div "Loox - Reviews widget" at bounding box center [203, 311] width 61 height 9
click at [200, 287] on icon at bounding box center [200, 290] width 6 height 6
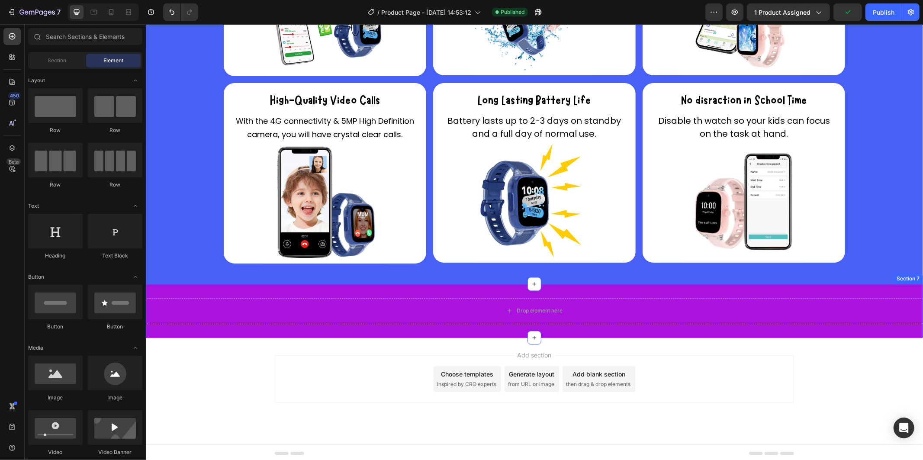
click at [740, 289] on div "Drop element here Section 7" at bounding box center [534, 311] width 778 height 54
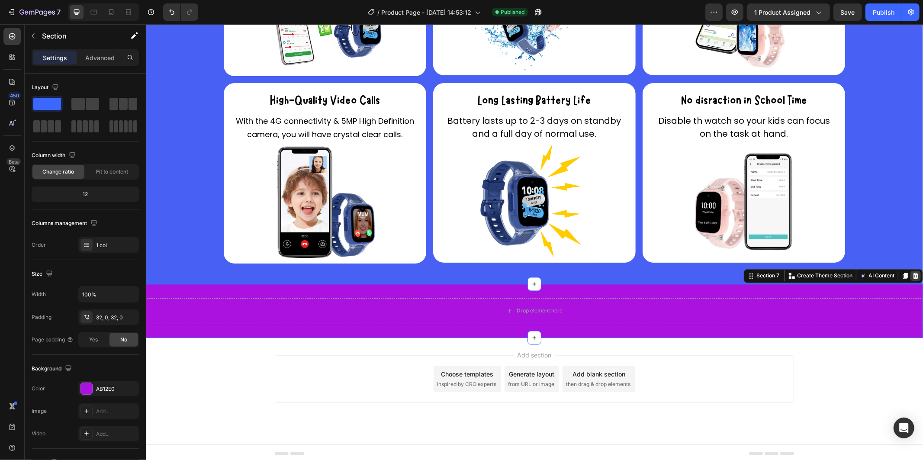
click at [913, 273] on icon at bounding box center [916, 276] width 6 height 6
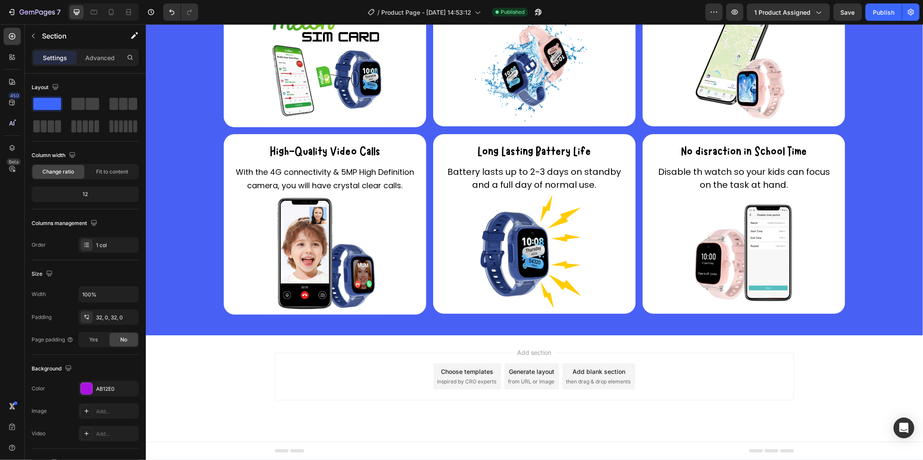
scroll to position [1272, 0]
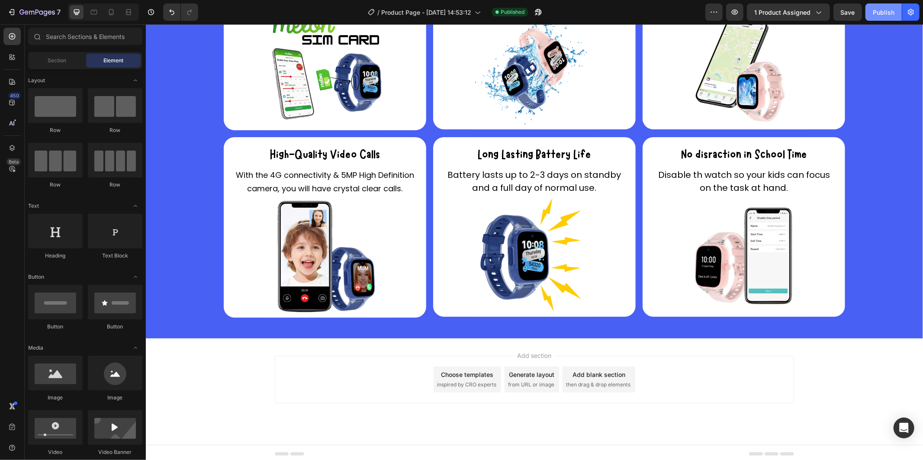
click at [880, 8] on div "Publish" at bounding box center [884, 12] width 22 height 9
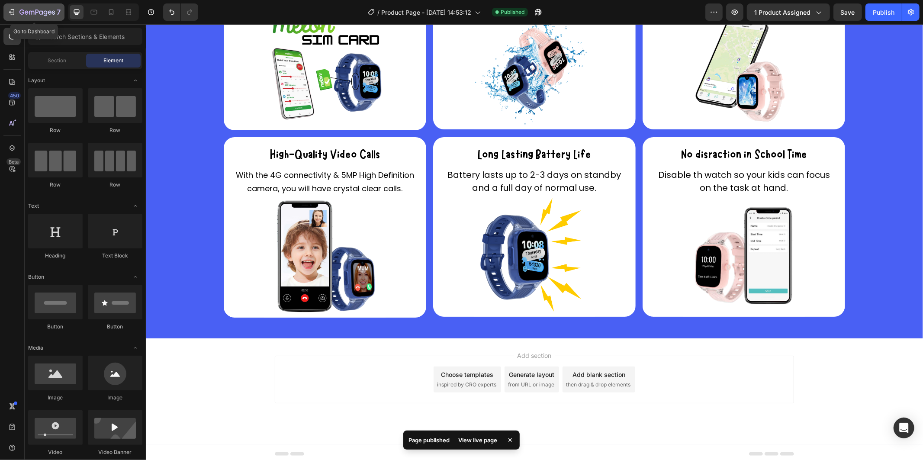
click at [32, 15] on icon "button" at bounding box center [36, 12] width 35 height 7
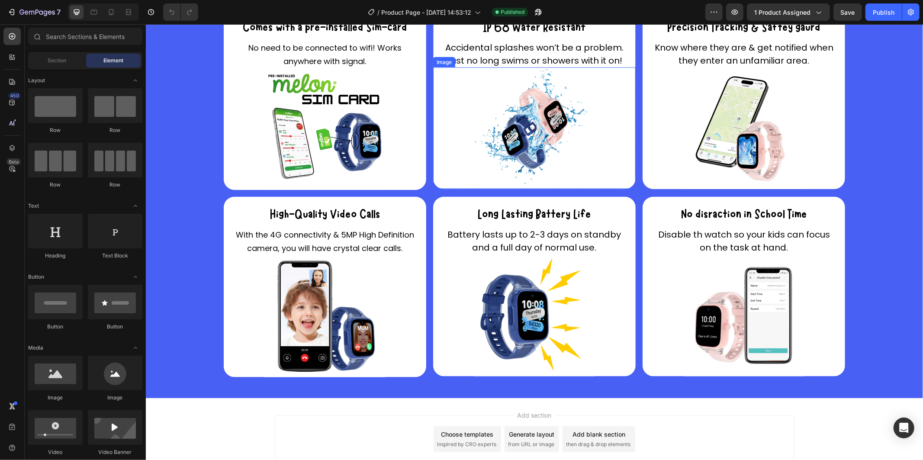
scroll to position [1272, 0]
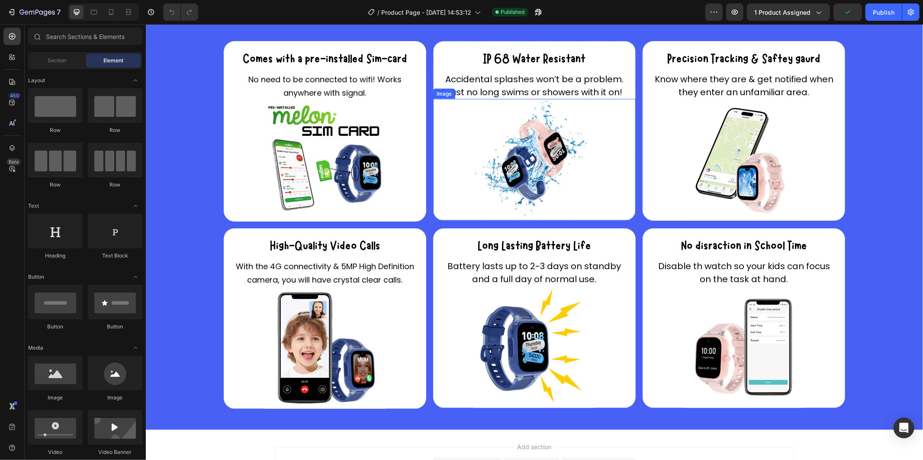
scroll to position [1272, 0]
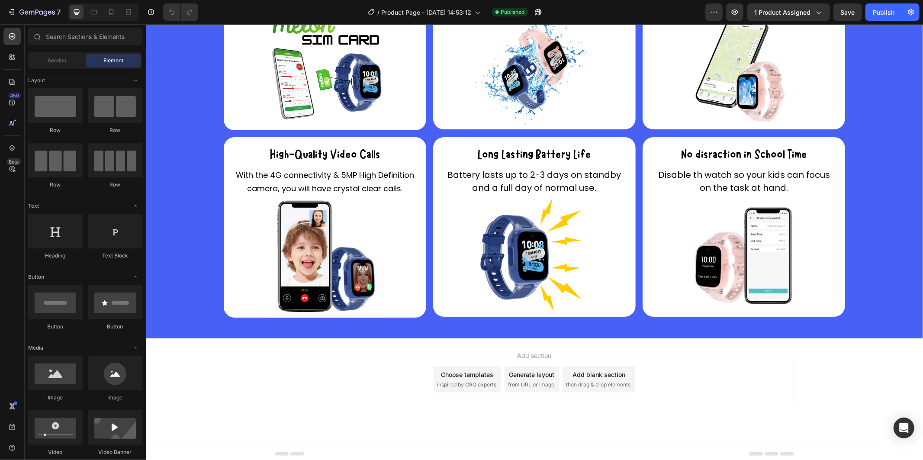
click at [598, 381] on span "then drag & drop elements" at bounding box center [598, 385] width 65 height 8
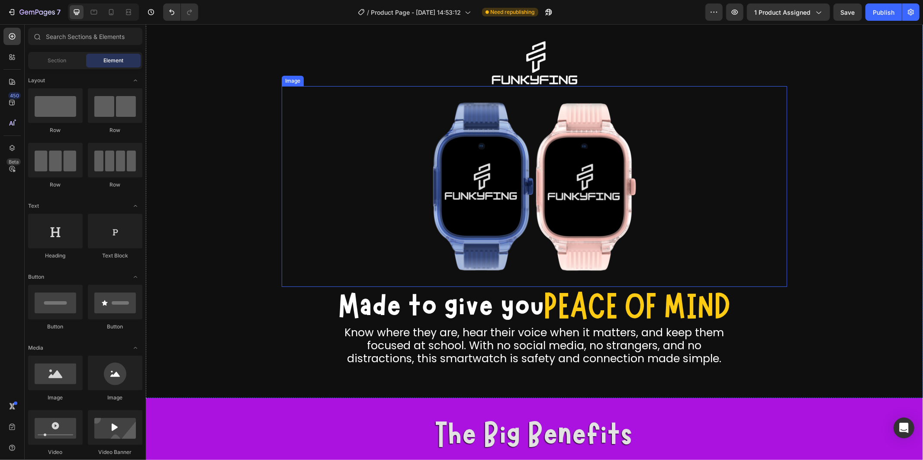
scroll to position [0, 0]
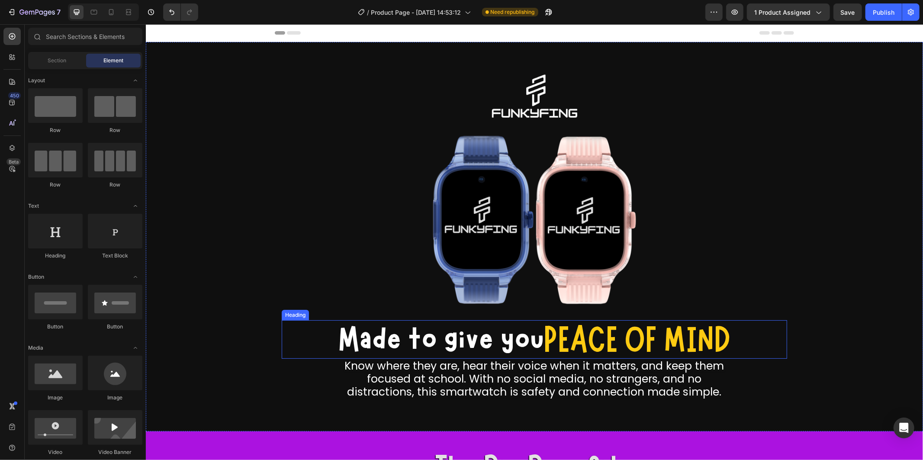
click at [547, 345] on span "PEACE OF MIND" at bounding box center [637, 339] width 187 height 32
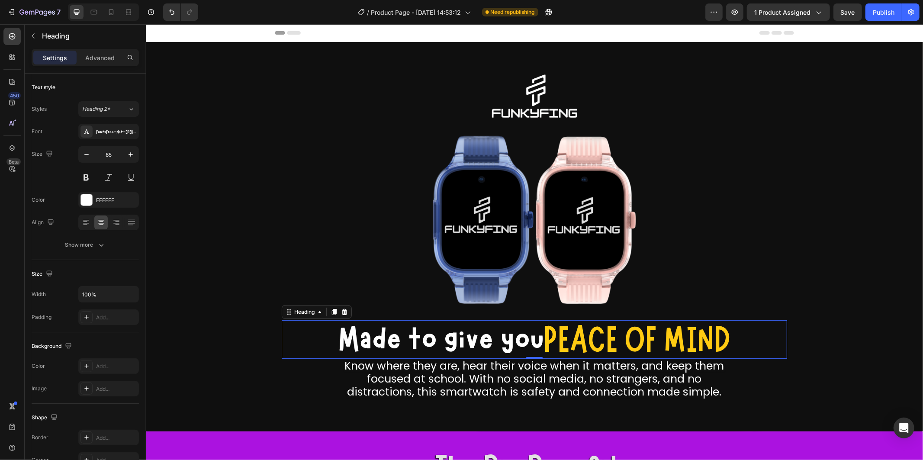
click at [547, 345] on span "PEACE OF MIND" at bounding box center [637, 339] width 187 height 32
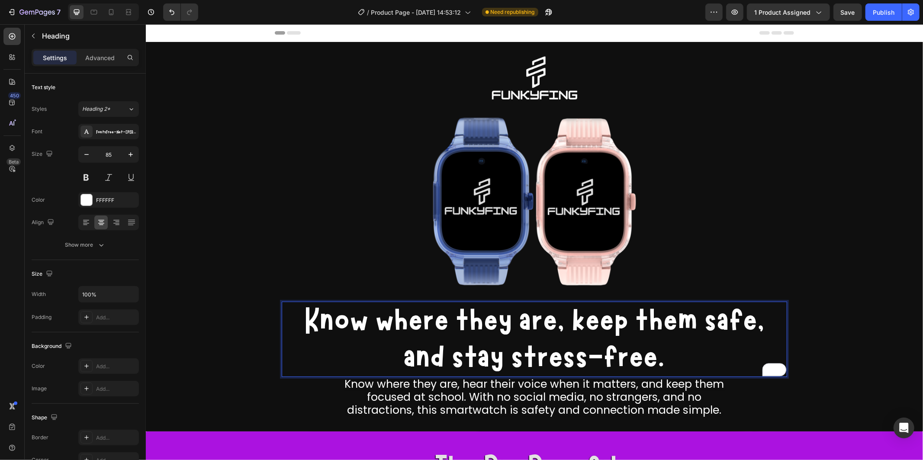
click at [501, 316] on p "Know where they are, keep them safe, and stay stress-free." at bounding box center [534, 339] width 504 height 74
click at [350, 319] on p "Know where they are, keep them safe, and stay stress-free." at bounding box center [534, 339] width 504 height 74
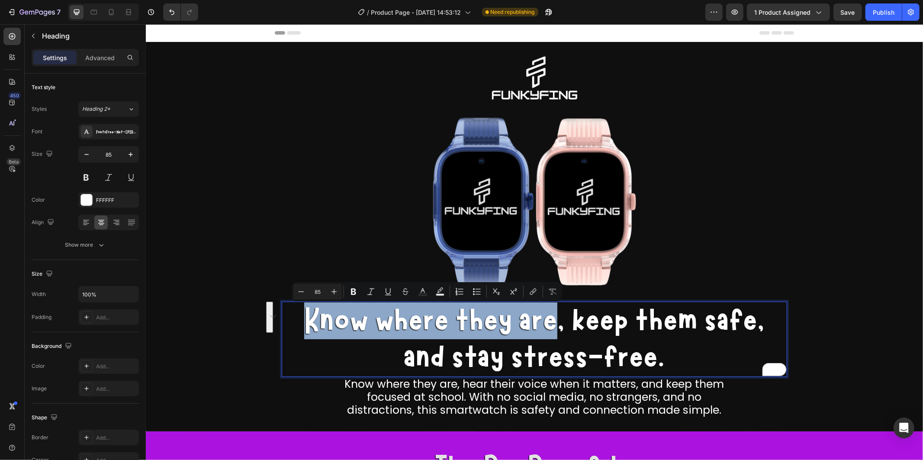
drag, startPoint x: 304, startPoint y: 310, endPoint x: 554, endPoint y: 338, distance: 251.4
click at [554, 338] on p "Know where they are, keep them safe, and stay stress-free." at bounding box center [534, 339] width 504 height 74
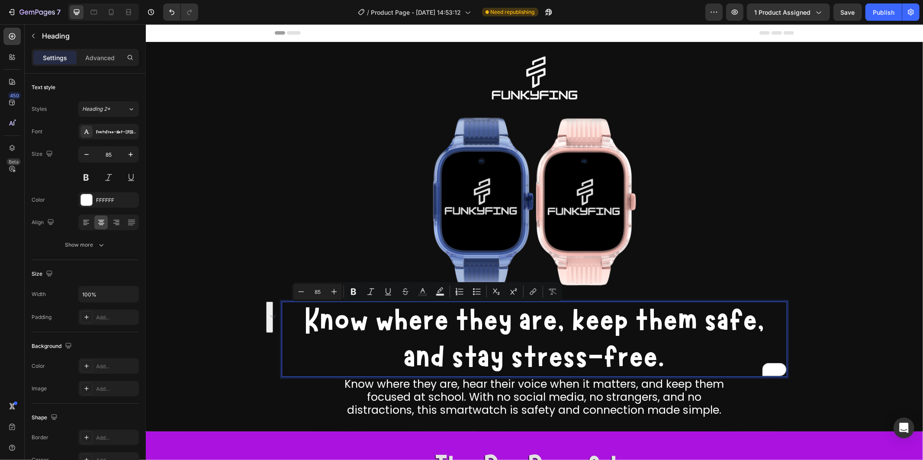
click at [586, 331] on p "Know where they are, keep them safe, and stay stress-free." at bounding box center [534, 339] width 504 height 74
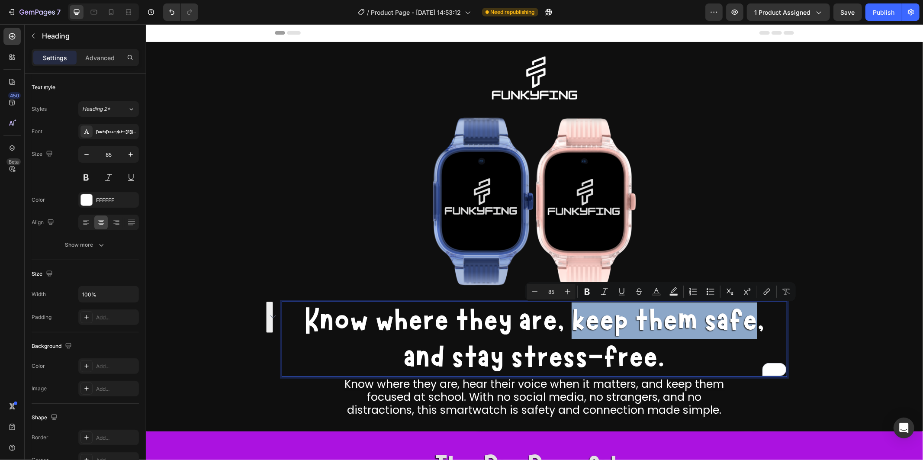
drag, startPoint x: 566, startPoint y: 320, endPoint x: 749, endPoint y: 330, distance: 183.4
click at [749, 330] on p "Know where they are, keep them safe, and stay stress-free." at bounding box center [534, 339] width 504 height 74
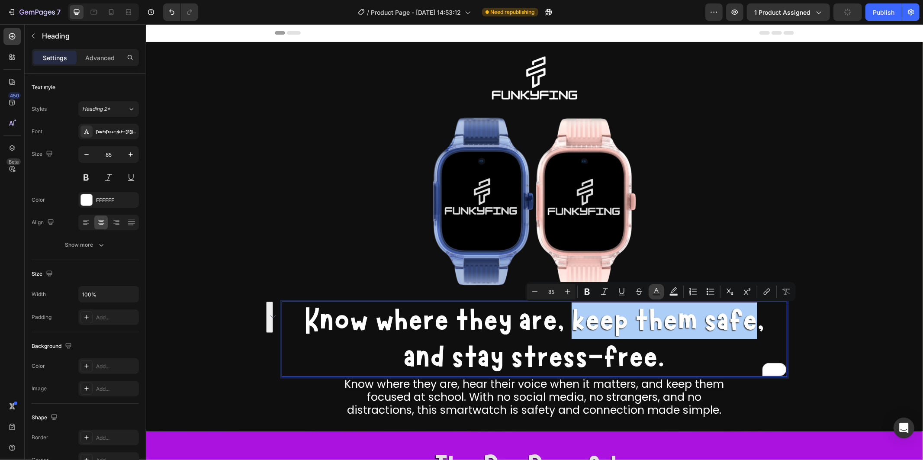
click at [659, 295] on rect "Editor contextual toolbar" at bounding box center [657, 295] width 8 height 2
type input "FFFFFF"
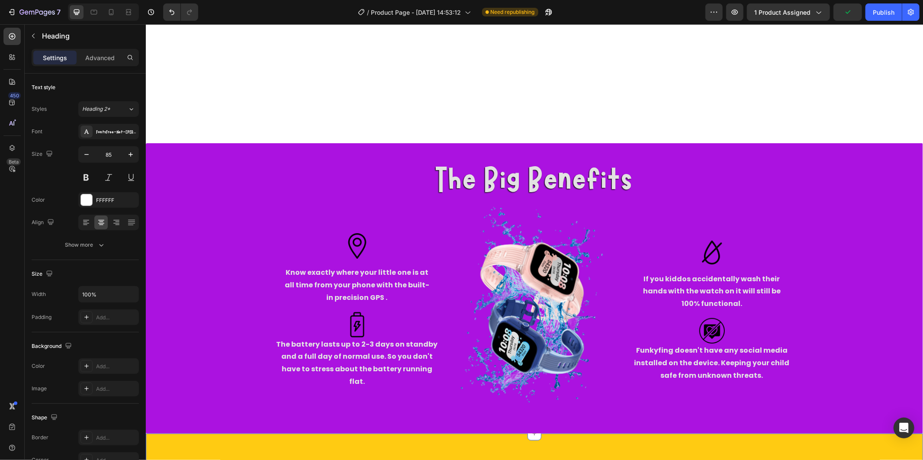
scroll to position [625, 0]
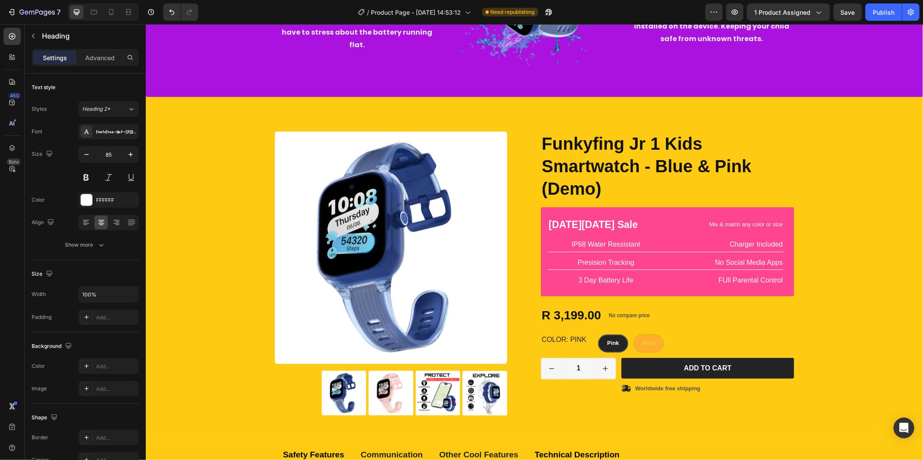
type input "16"
click at [108, 28] on img at bounding box center [54, 24] width 108 height 7
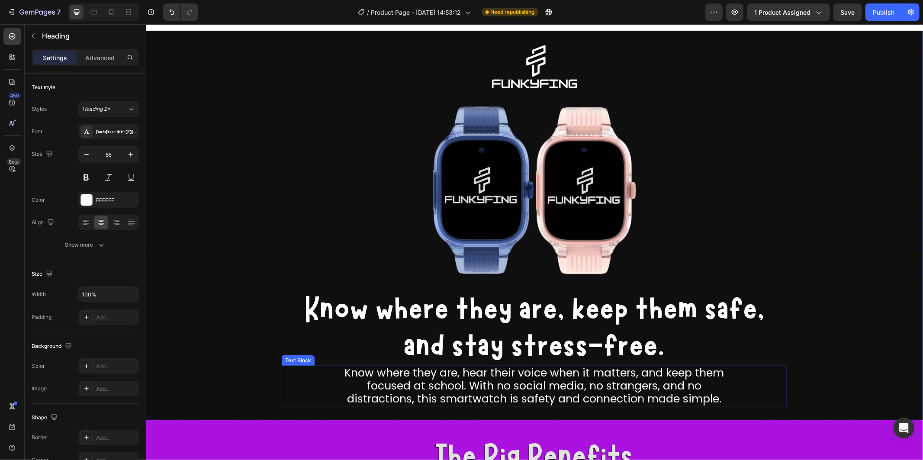
scroll to position [0, 0]
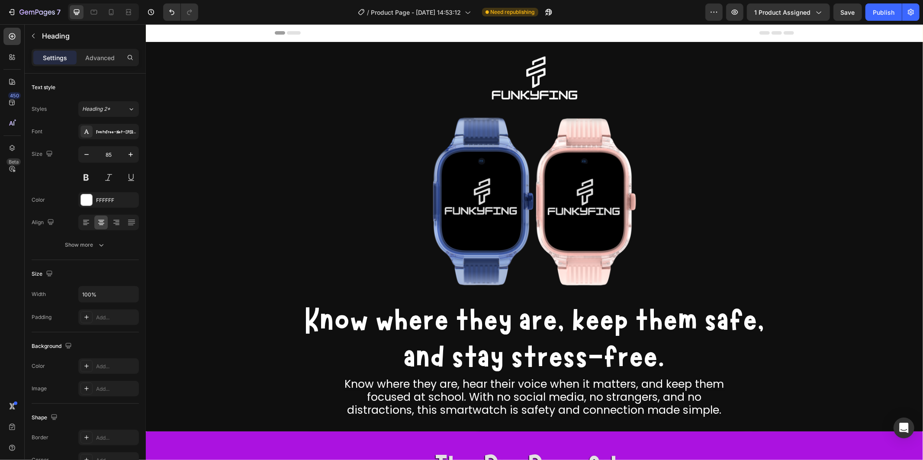
click at [593, 332] on h2 "Know where they are, keep them safe, and stay stress-free." at bounding box center [534, 338] width 506 height 75
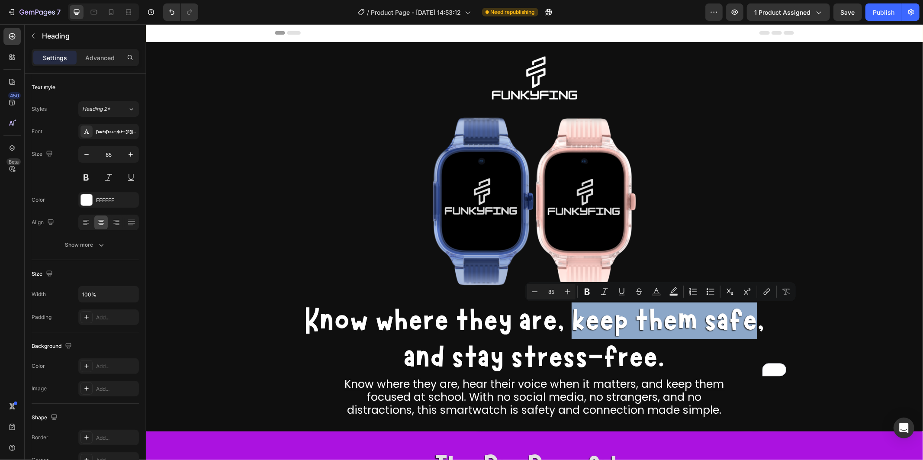
drag, startPoint x: 573, startPoint y: 318, endPoint x: 751, endPoint y: 317, distance: 177.5
click at [751, 317] on p "Know where they are, keep them safe, and stay stress-free." at bounding box center [534, 339] width 504 height 74
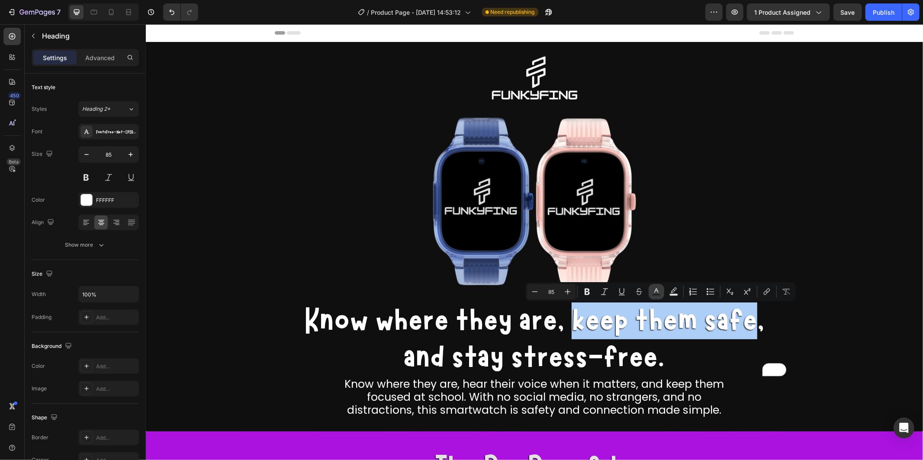
click at [661, 293] on button "Text Color" at bounding box center [657, 292] width 16 height 16
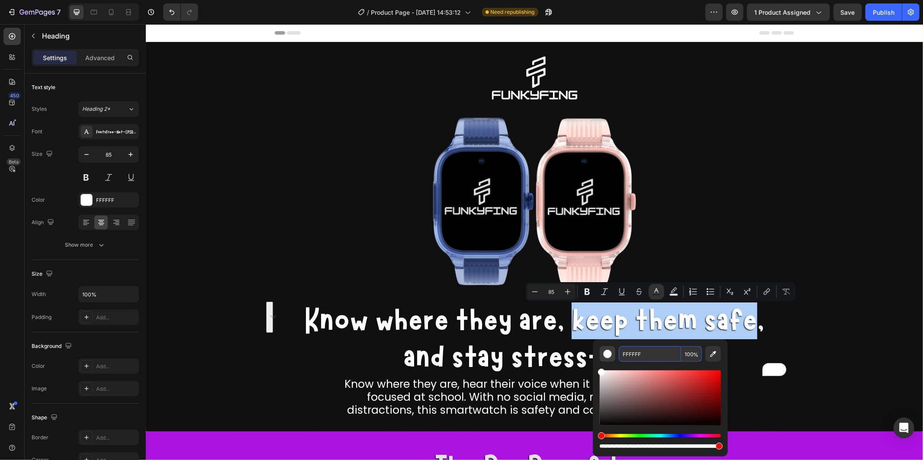
paste input "#ffcb12"
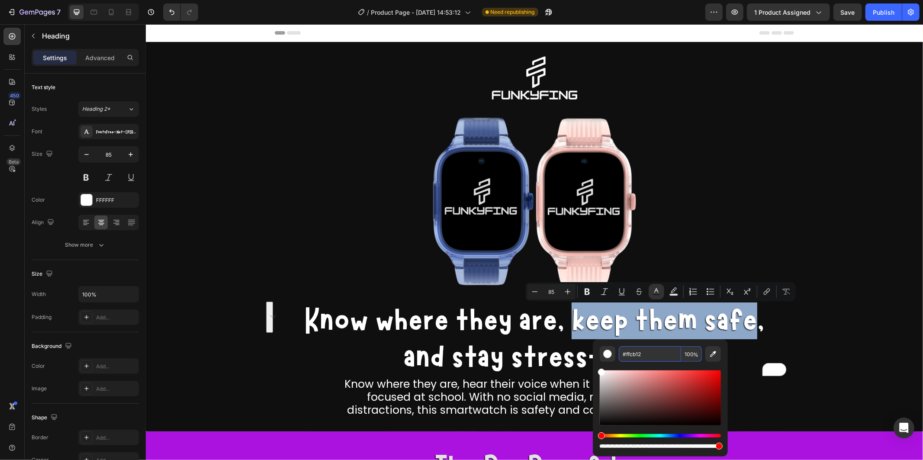
type input "FFCB12"
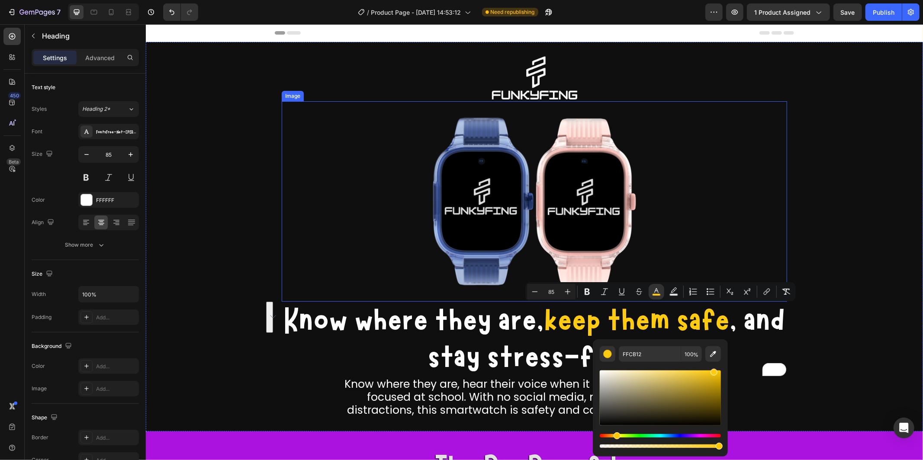
click at [752, 241] on div at bounding box center [534, 201] width 506 height 201
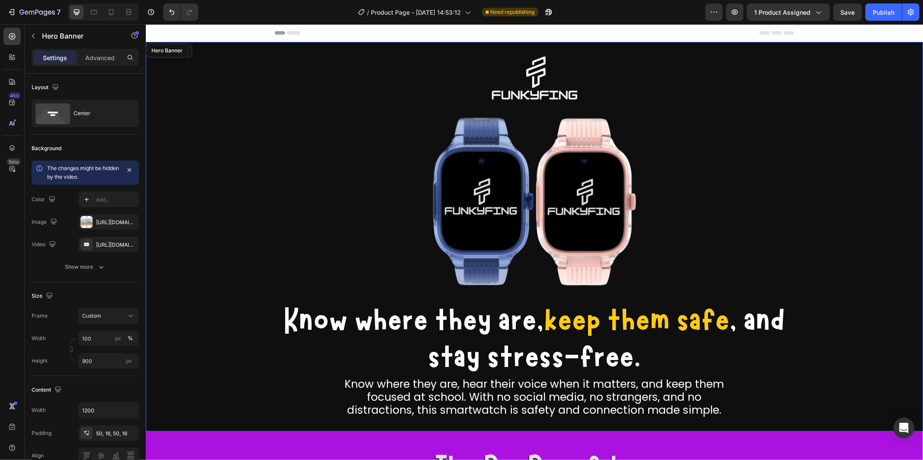
click at [830, 236] on div "Overlay" at bounding box center [534, 237] width 778 height 390
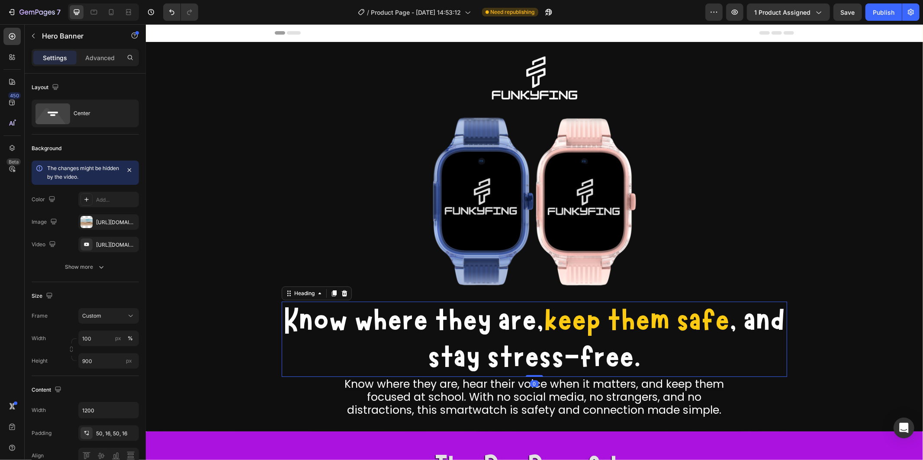
click at [605, 359] on p "Know where they are, keep them safe , and stay stress-free." at bounding box center [534, 339] width 504 height 74
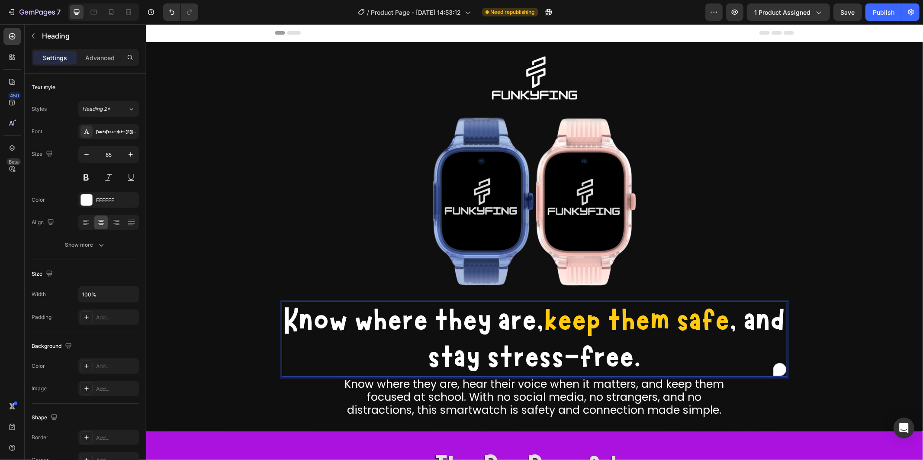
click at [659, 349] on p "Know where they are, keep them safe , and stay stress-free." at bounding box center [534, 339] width 504 height 74
click at [607, 355] on p "Know where they are, keep them safe , and stay stress-free." at bounding box center [534, 339] width 504 height 74
click at [590, 355] on p "Know where they are, keep them safe , and stay stress-free." at bounding box center [534, 339] width 504 height 74
click at [670, 356] on p "Know where they are, keep them safe , and stay stress-free." at bounding box center [534, 339] width 504 height 74
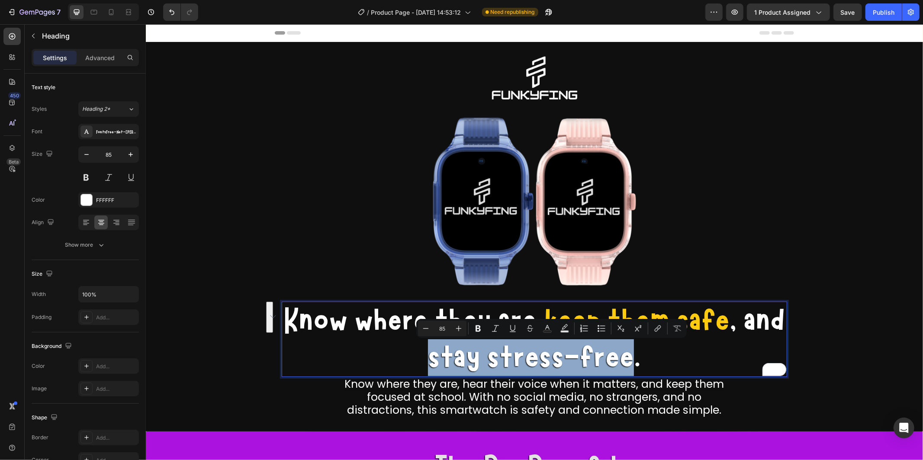
drag, startPoint x: 449, startPoint y: 353, endPoint x: 651, endPoint y: 349, distance: 201.8
click at [651, 349] on p "Know where they are, keep them safe , and stay stress-free." at bounding box center [534, 339] width 504 height 74
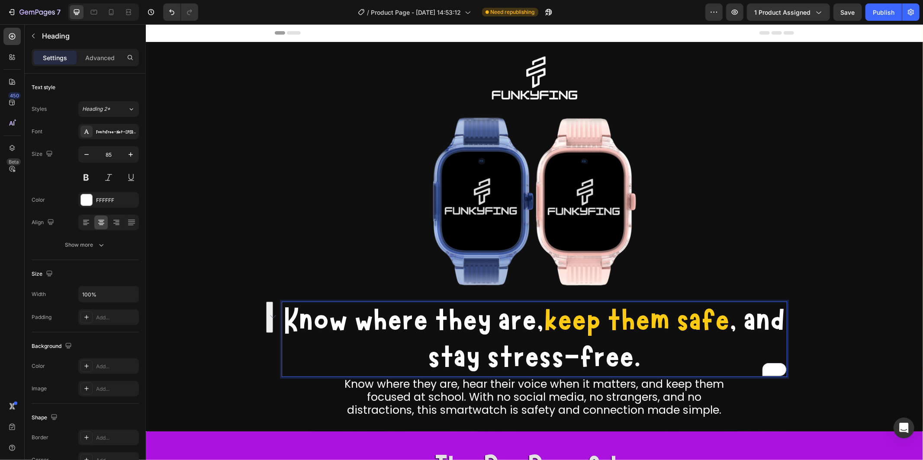
drag, startPoint x: 661, startPoint y: 356, endPoint x: 668, endPoint y: 353, distance: 7.0
click at [661, 356] on p "Know where they are, keep them safe , and stay stress-free." at bounding box center [534, 339] width 504 height 74
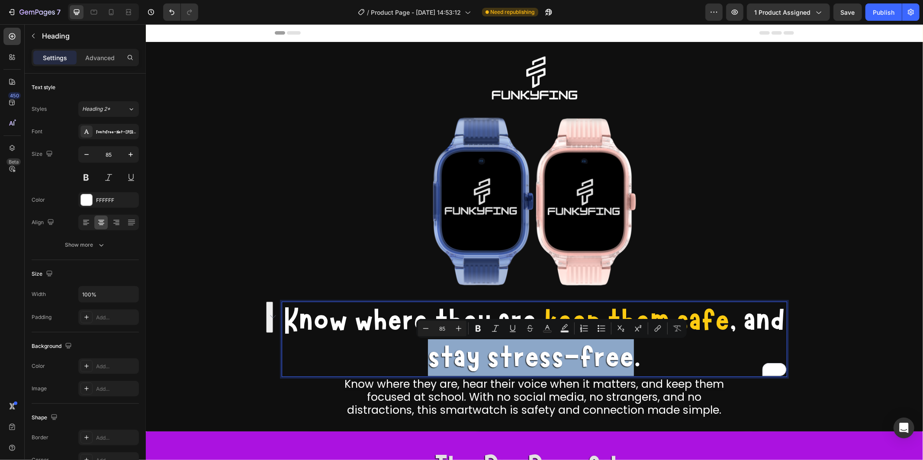
drag, startPoint x: 651, startPoint y: 352, endPoint x: 453, endPoint y: 348, distance: 197.9
click at [453, 348] on p "Know where they are, keep them safe , and stay stress-free." at bounding box center [534, 339] width 504 height 74
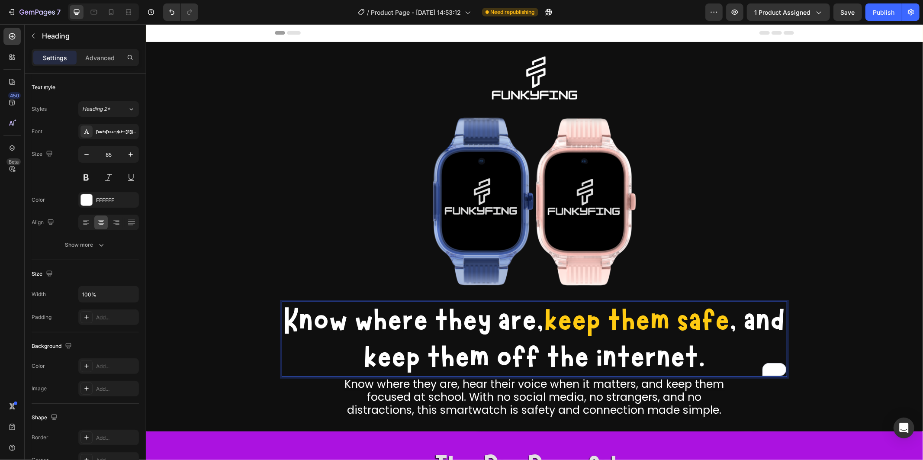
click at [5, 10] on button "X" at bounding box center [2, 5] width 5 height 10
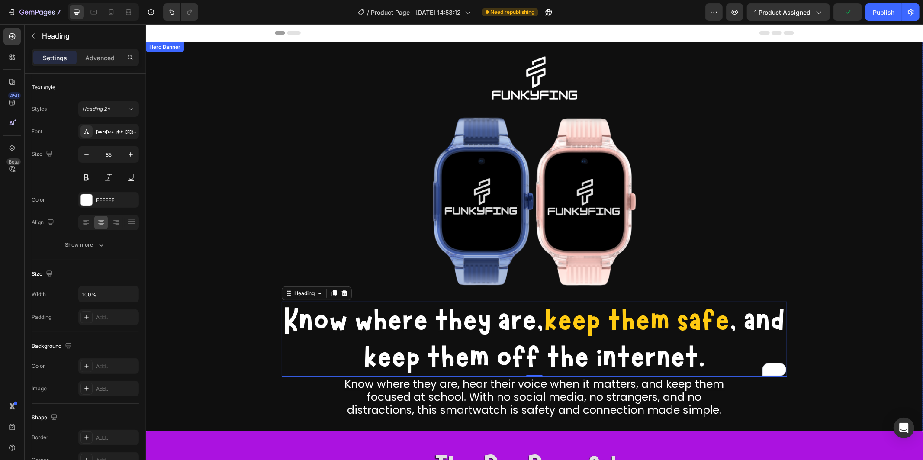
click at [816, 263] on div "Overlay" at bounding box center [534, 237] width 778 height 390
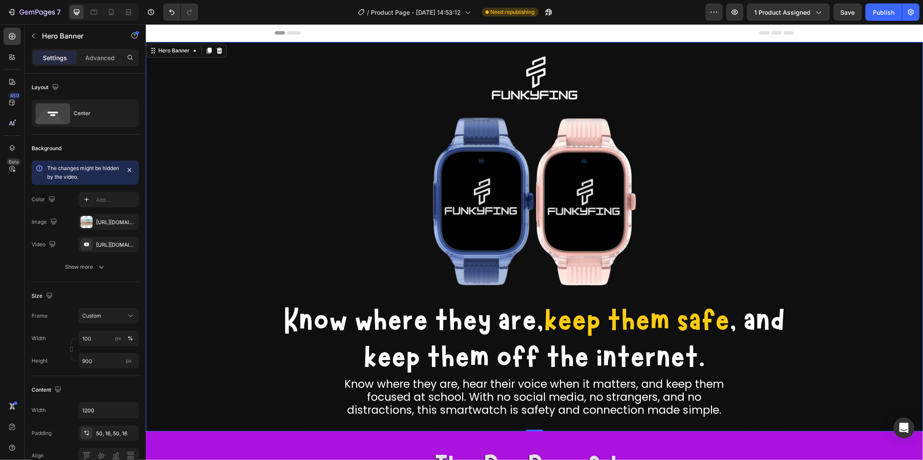
click at [848, 318] on div "Overlay" at bounding box center [534, 237] width 778 height 390
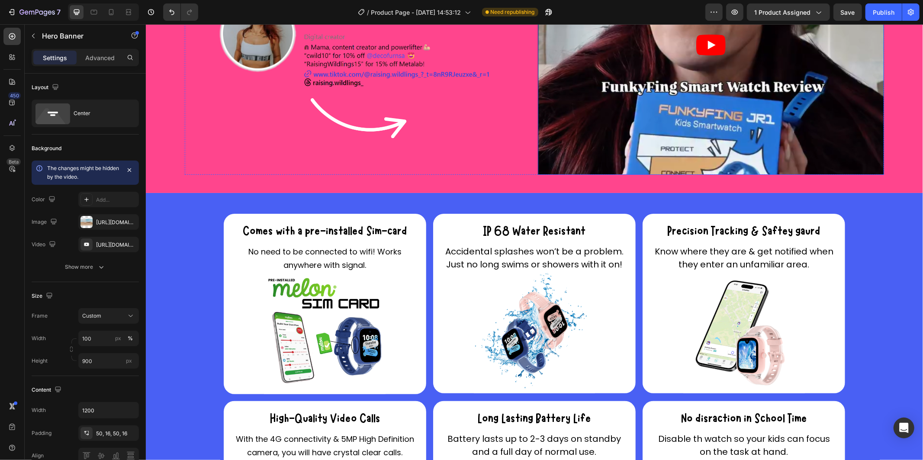
scroll to position [1287, 0]
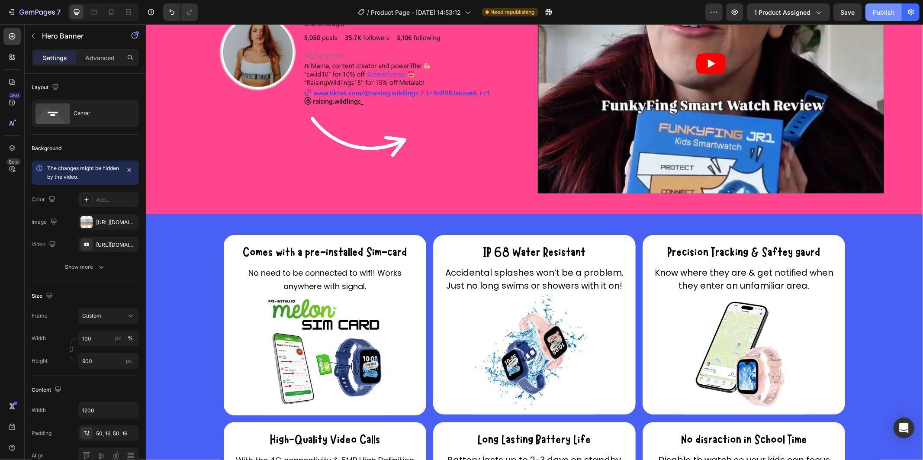
click at [881, 10] on div "Publish" at bounding box center [884, 12] width 22 height 9
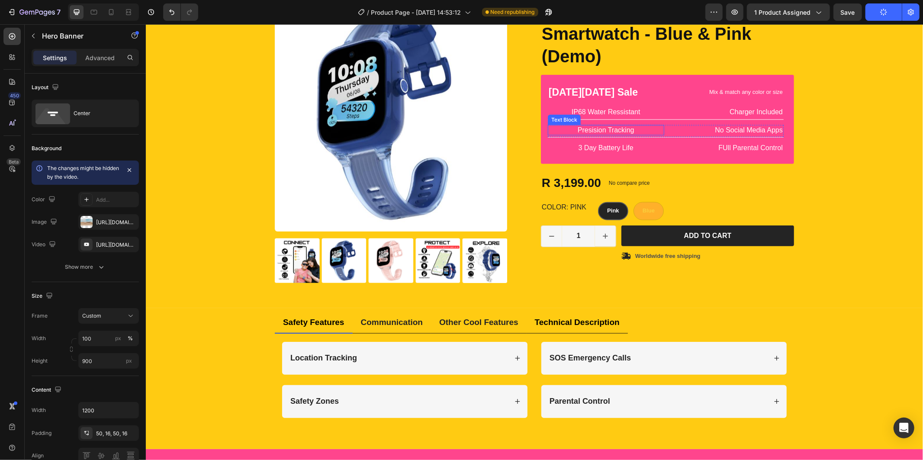
scroll to position [758, 0]
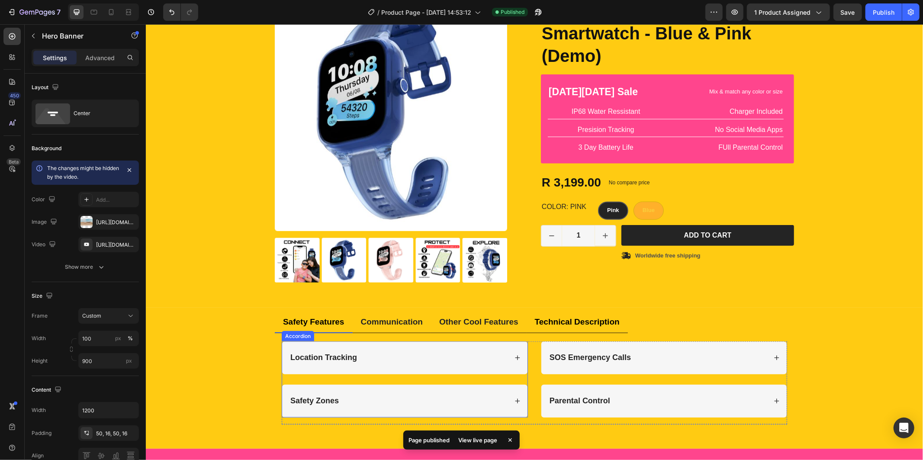
click at [410, 347] on div "Location Tracking" at bounding box center [404, 357] width 245 height 33
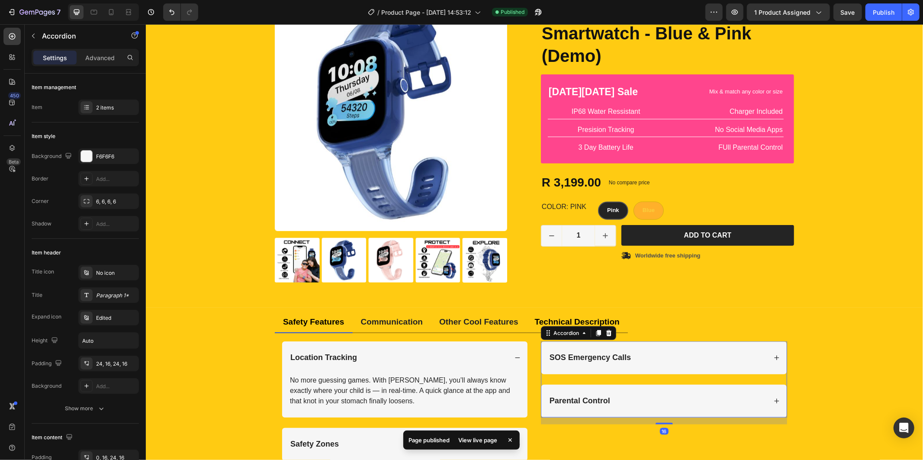
click at [579, 394] on div "Parental Control" at bounding box center [663, 400] width 245 height 33
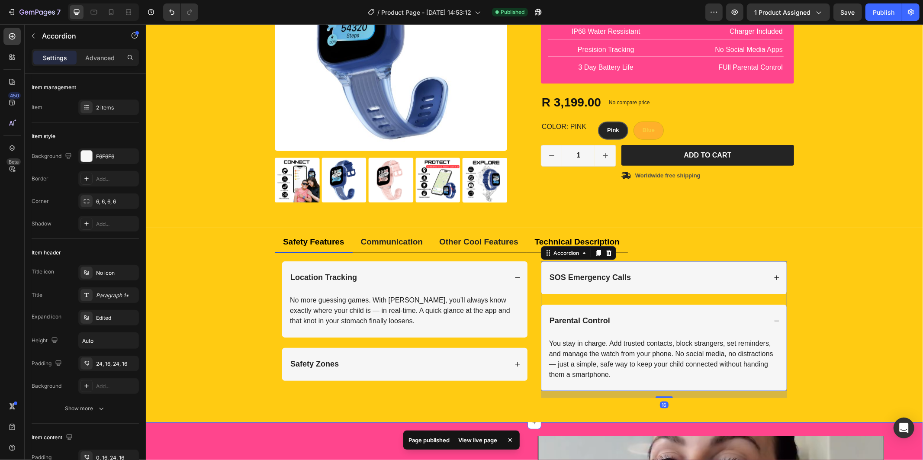
scroll to position [950, 0]
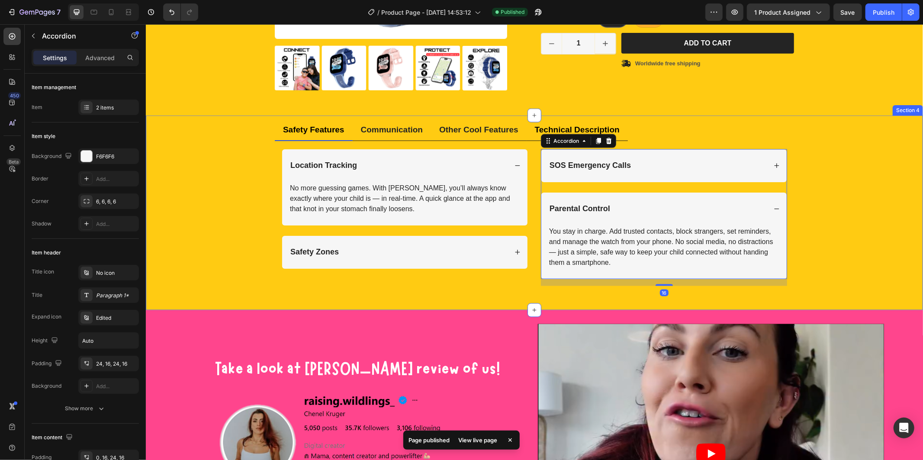
click at [817, 184] on div "Safety Features Communication Other Cool Features Technical Description Title L…" at bounding box center [534, 205] width 765 height 173
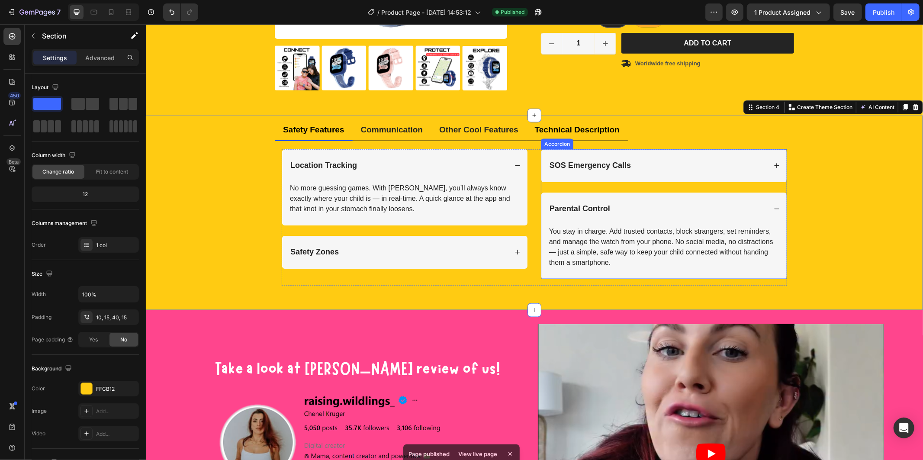
click at [774, 210] on icon at bounding box center [777, 209] width 6 height 6
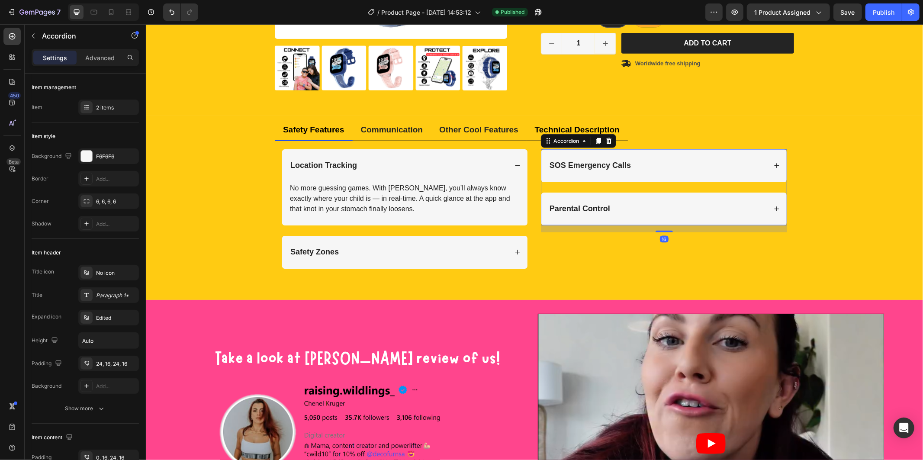
click at [771, 161] on div "SOS Emergency Calls" at bounding box center [663, 165] width 245 height 33
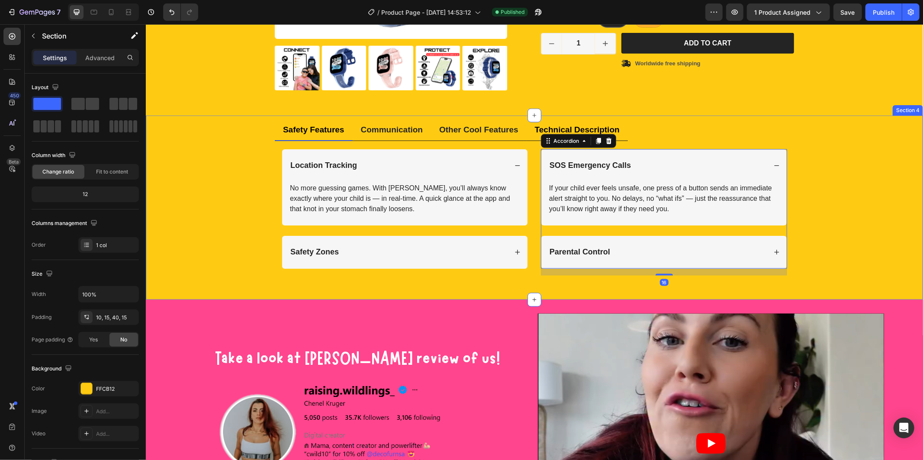
click at [840, 189] on div "Safety Features Communication Other Cool Features Technical Description Title L…" at bounding box center [534, 200] width 765 height 162
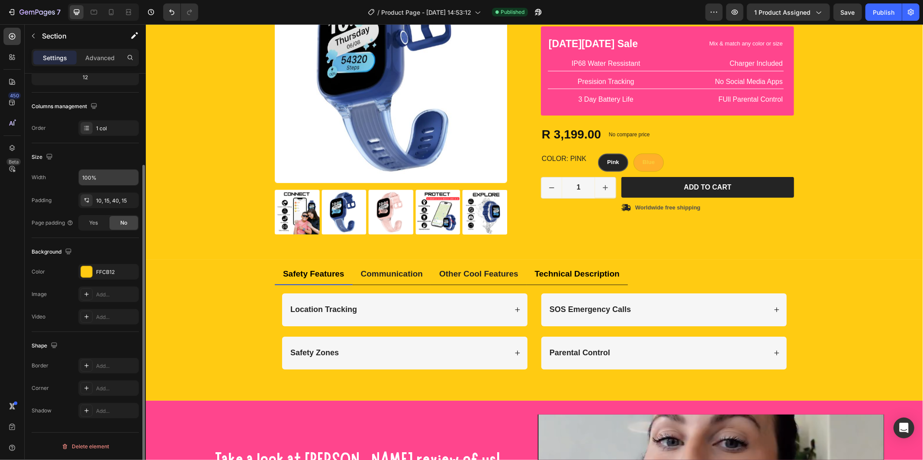
scroll to position [0, 0]
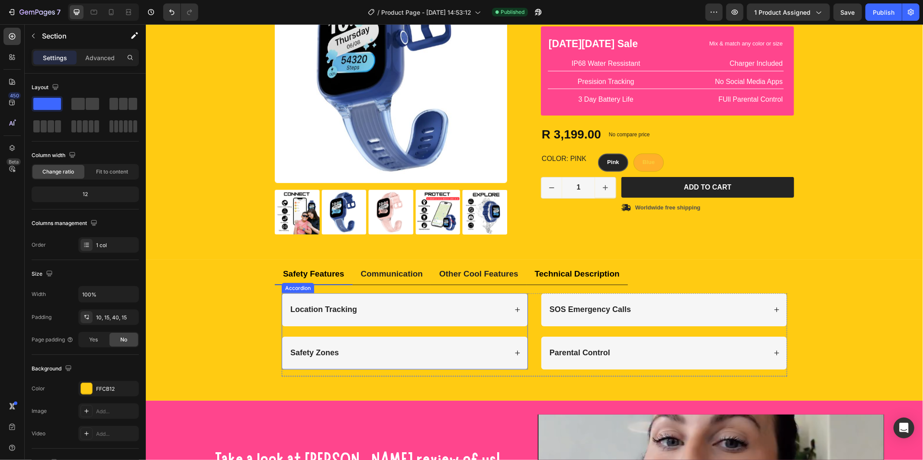
click at [510, 299] on div "Location Tracking" at bounding box center [404, 309] width 245 height 33
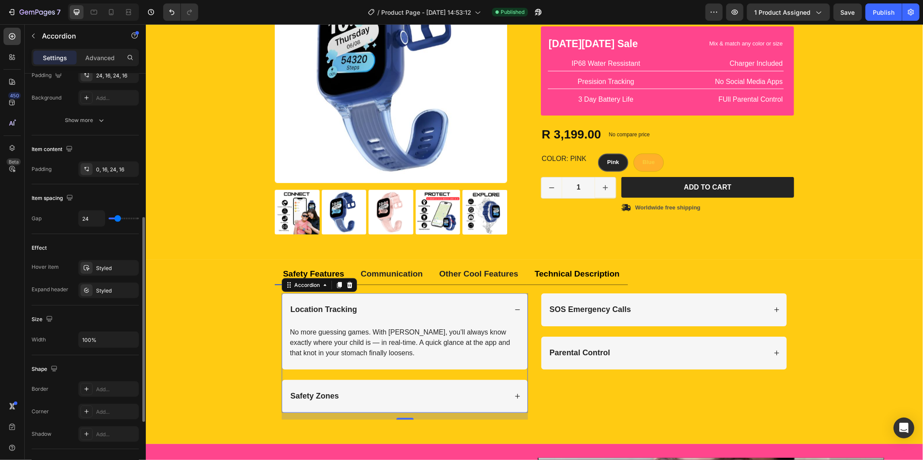
scroll to position [413, 0]
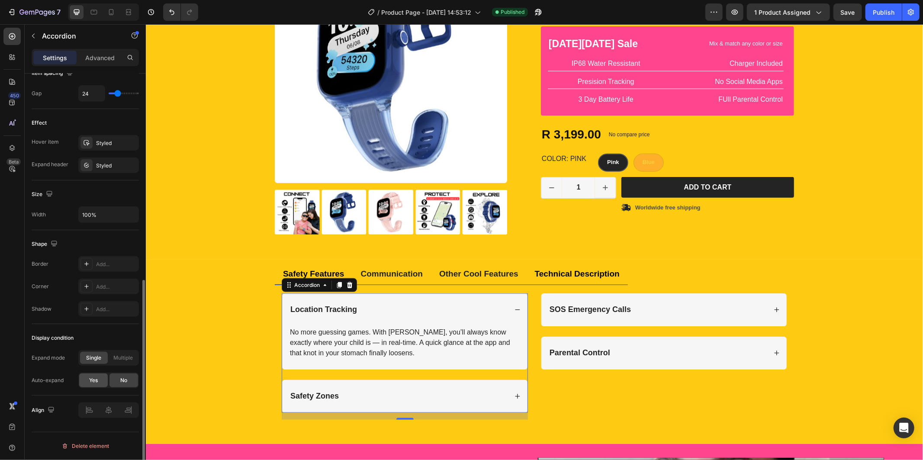
click at [96, 382] on span "Yes" at bounding box center [93, 381] width 9 height 8
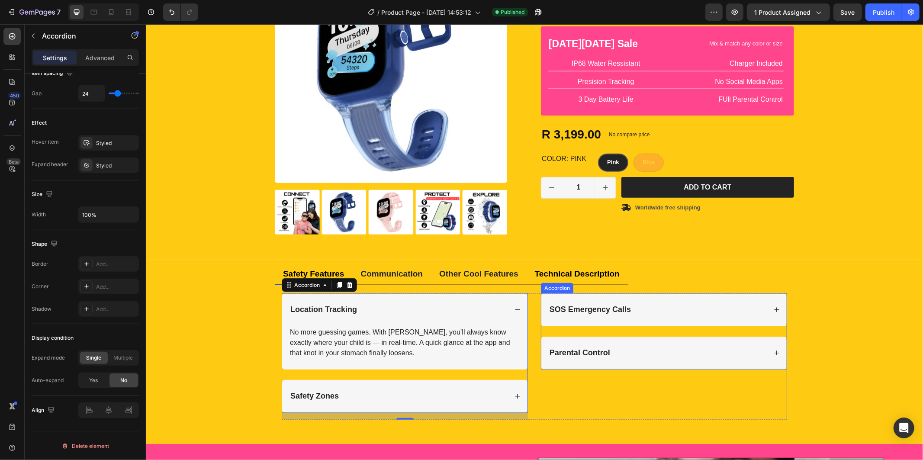
click at [636, 305] on div "SOS Emergency Calls" at bounding box center [657, 309] width 219 height 12
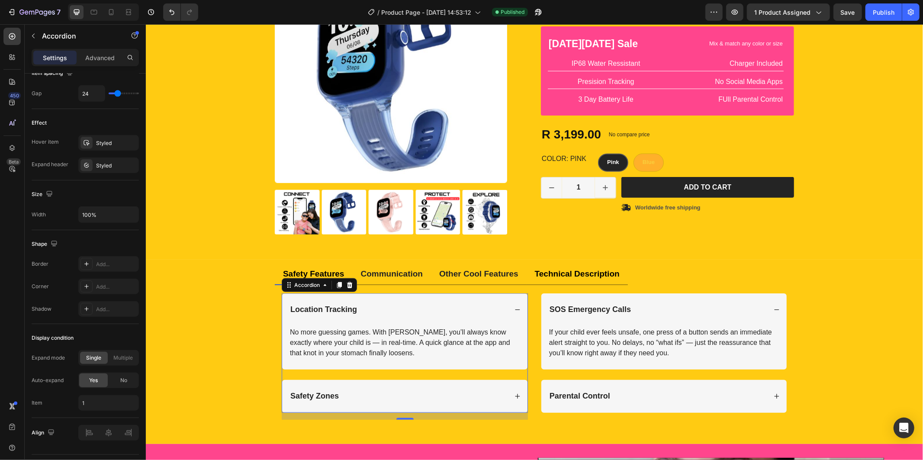
click at [509, 307] on div "Location Tracking" at bounding box center [404, 309] width 245 height 33
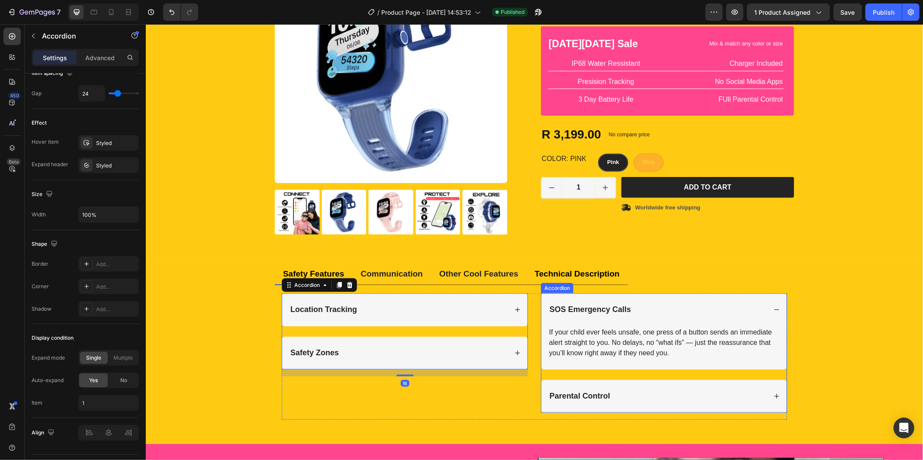
click at [768, 309] on div "SOS Emergency Calls" at bounding box center [663, 309] width 245 height 33
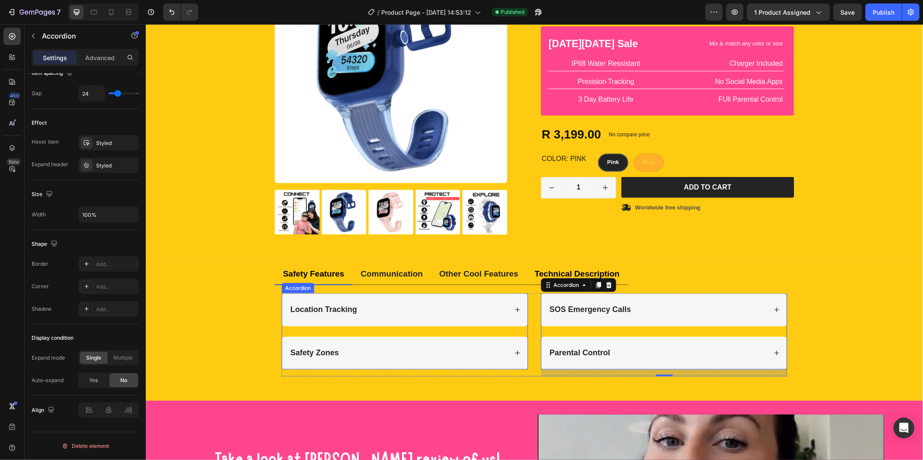
click at [346, 327] on div "Location Tracking Safety Zones" at bounding box center [404, 331] width 246 height 76
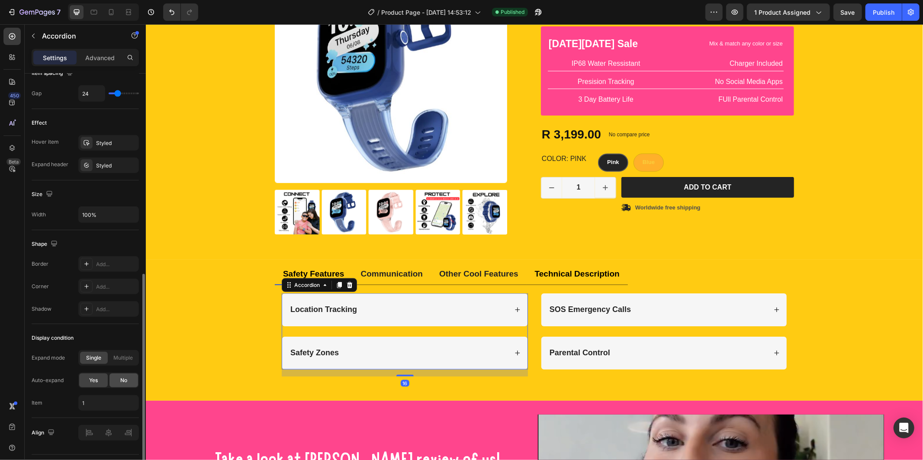
click at [119, 382] on div "No" at bounding box center [124, 381] width 29 height 14
click at [83, 377] on div "Yes" at bounding box center [93, 381] width 29 height 14
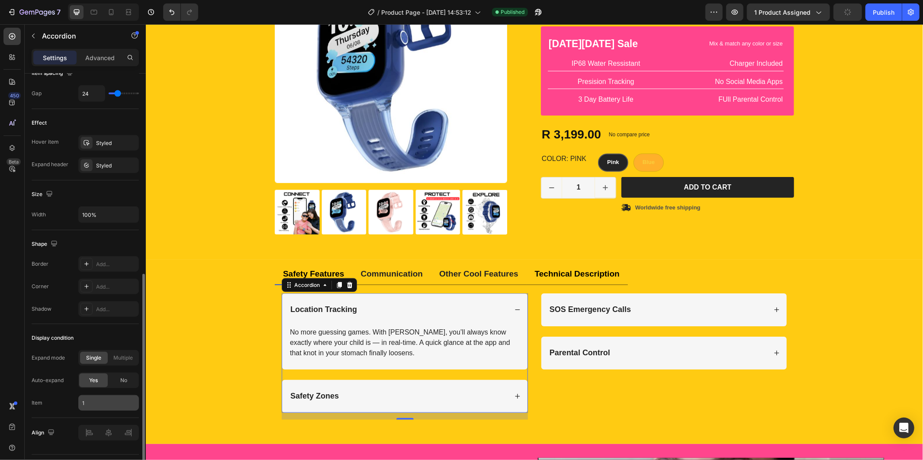
scroll to position [436, 0]
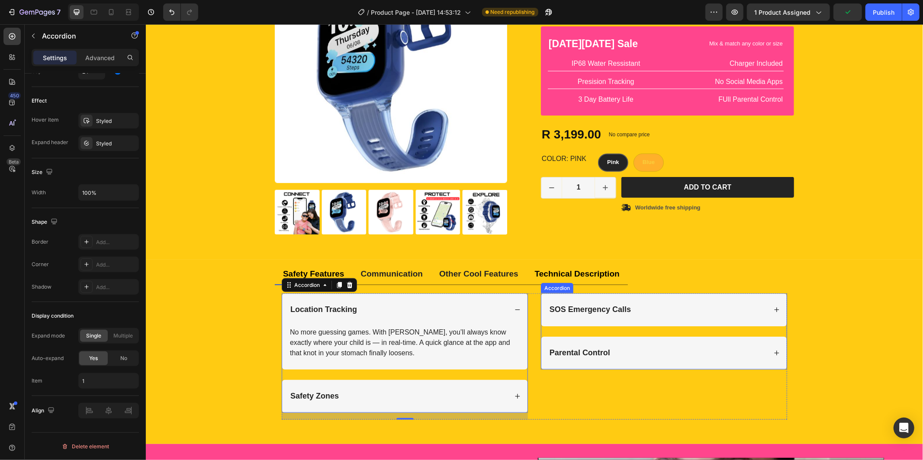
click at [697, 331] on div "SOS Emergency Calls Parental Control" at bounding box center [664, 331] width 246 height 76
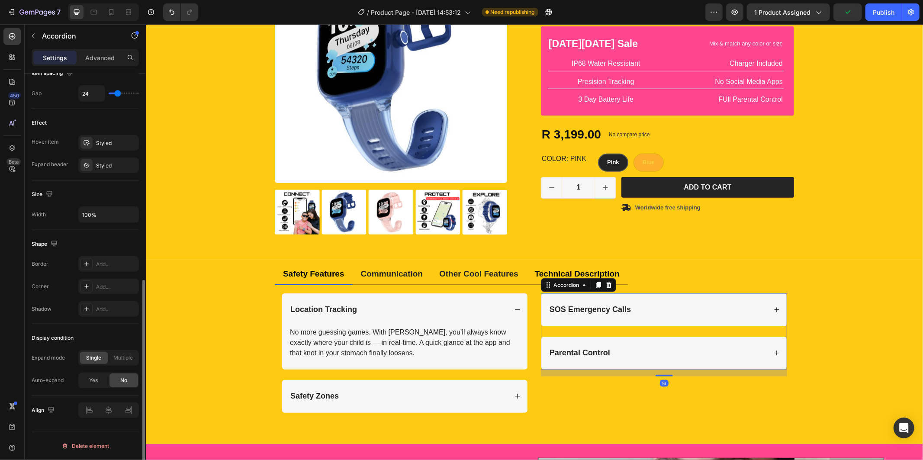
scroll to position [413, 0]
click at [91, 383] on span "Yes" at bounding box center [93, 381] width 9 height 8
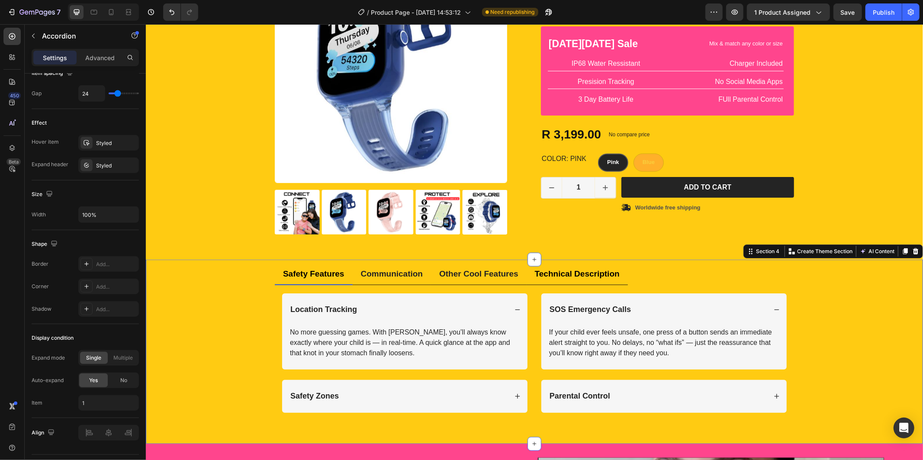
click at [812, 277] on div "Safety Features Communication Other Cool Features Technical Description Title L…" at bounding box center [534, 345] width 765 height 162
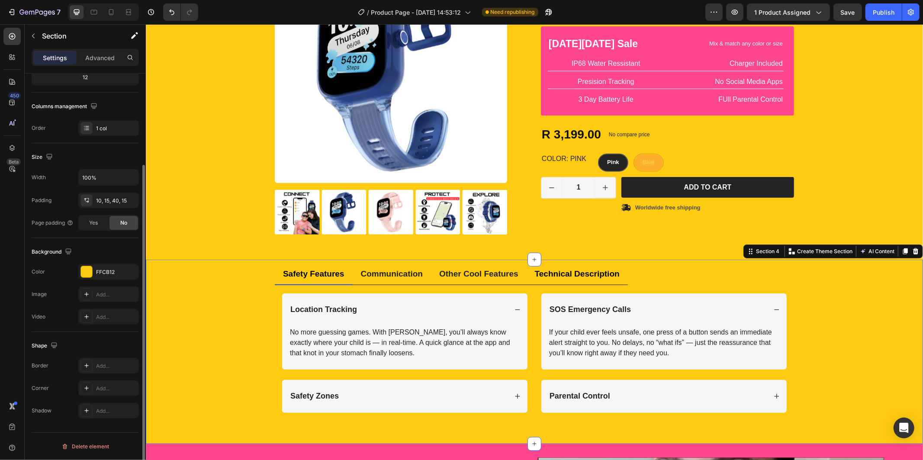
scroll to position [0, 0]
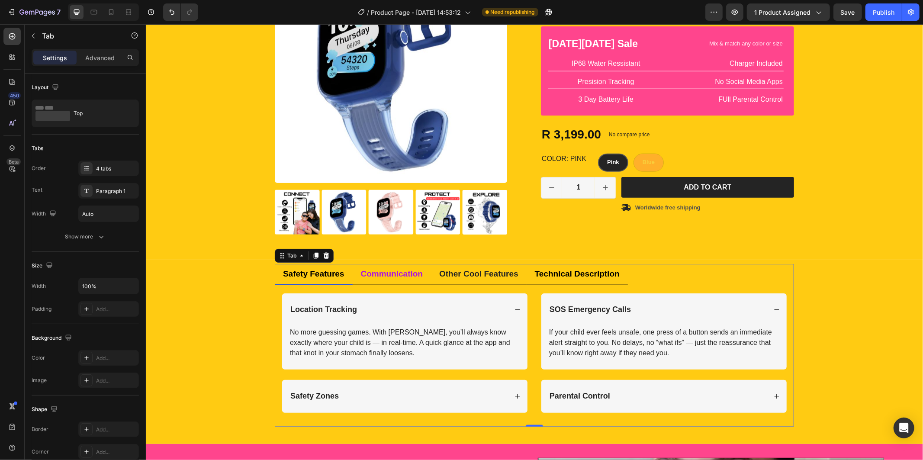
click at [364, 271] on p "Communication" at bounding box center [392, 273] width 62 height 11
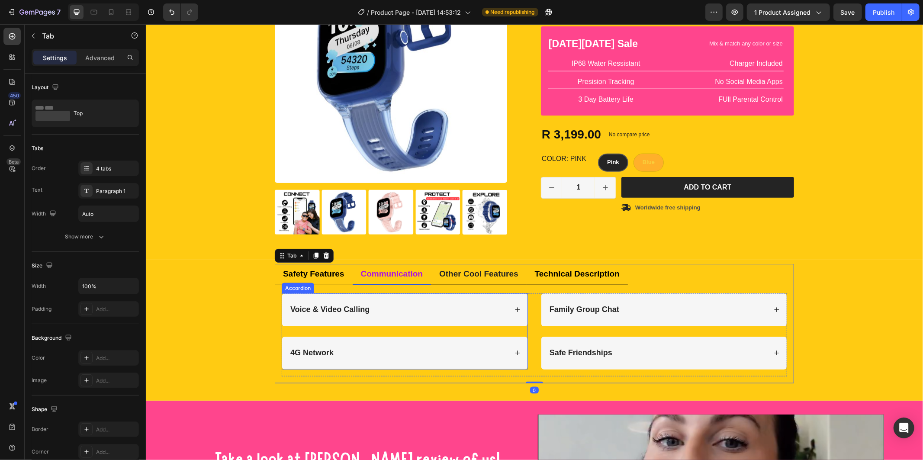
click at [492, 332] on div "Voice & Video Calling 4G Network" at bounding box center [404, 331] width 246 height 76
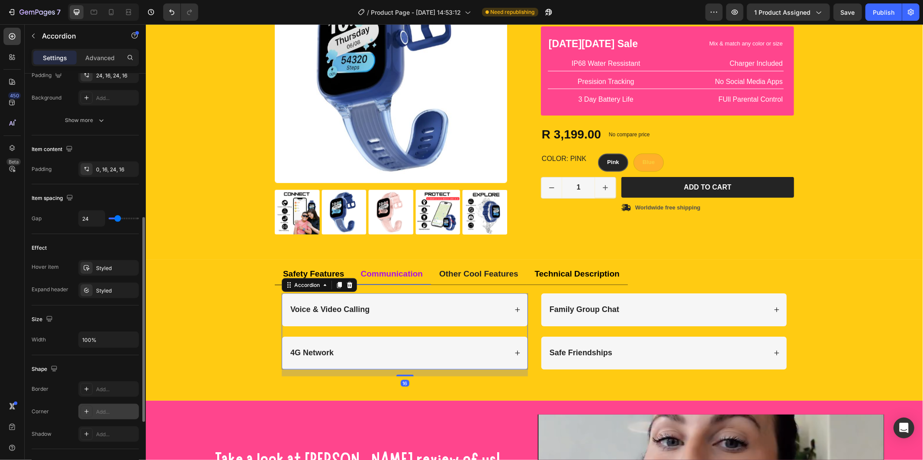
scroll to position [413, 0]
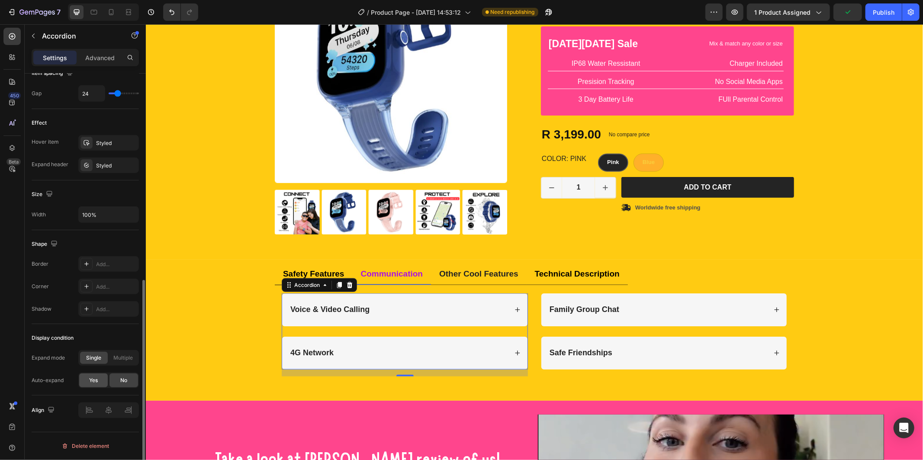
click at [97, 379] on span "Yes" at bounding box center [93, 381] width 9 height 8
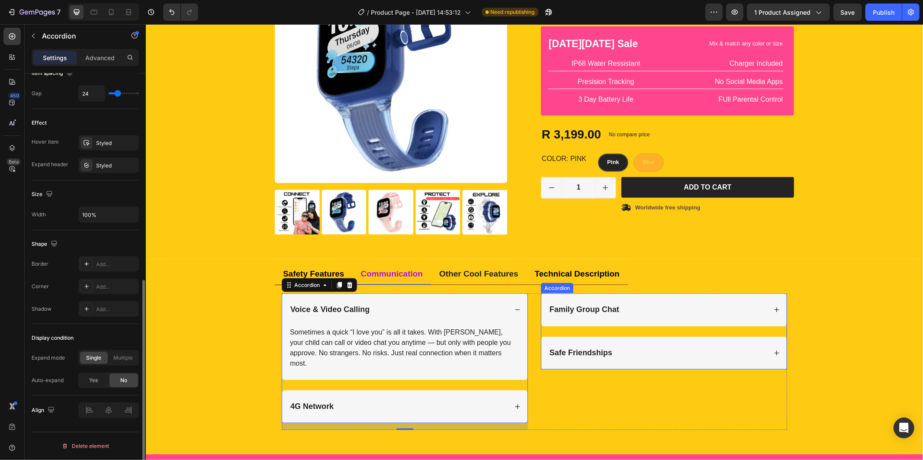
click at [621, 331] on div "Family Group Chat Safe Friendships" at bounding box center [664, 331] width 246 height 76
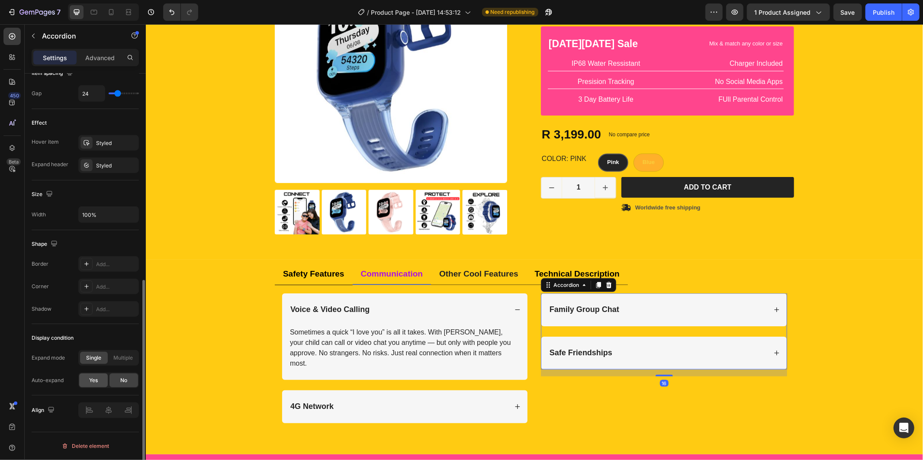
click at [100, 381] on div "Yes" at bounding box center [93, 381] width 29 height 14
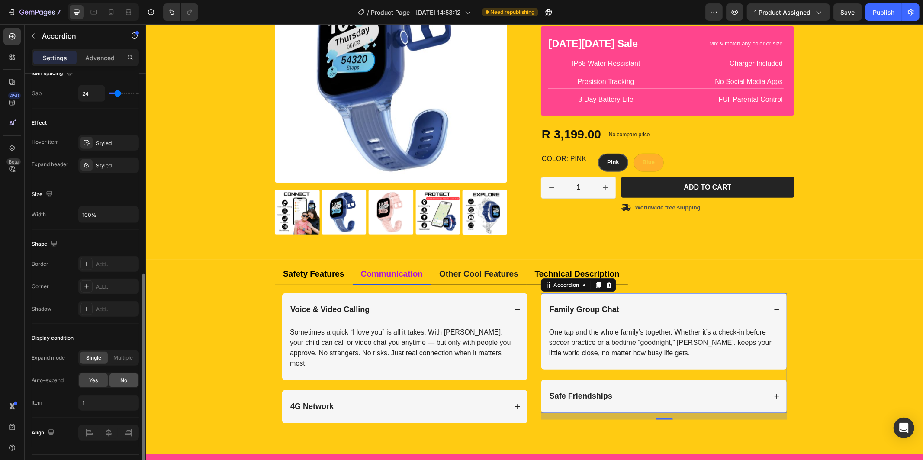
click at [115, 381] on div "No" at bounding box center [124, 381] width 29 height 14
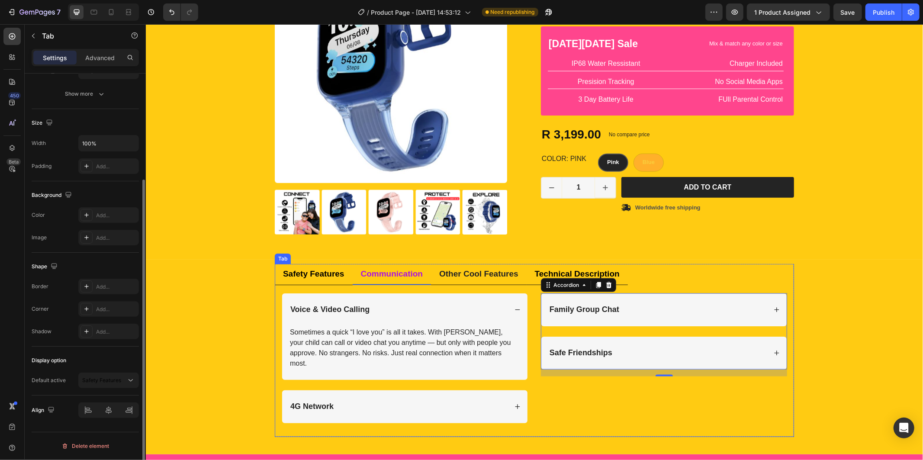
click at [326, 278] on span "Safety Features" at bounding box center [313, 273] width 61 height 9
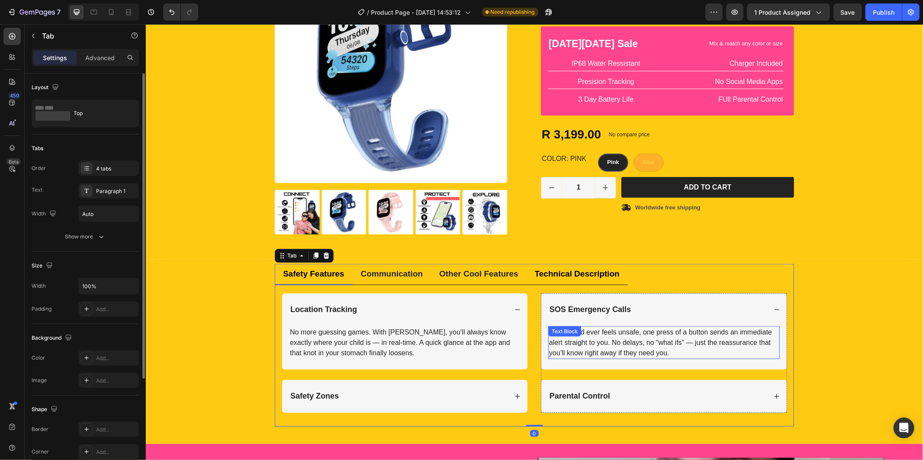
click at [599, 325] on div "SOS Emergency Calls" at bounding box center [663, 309] width 245 height 33
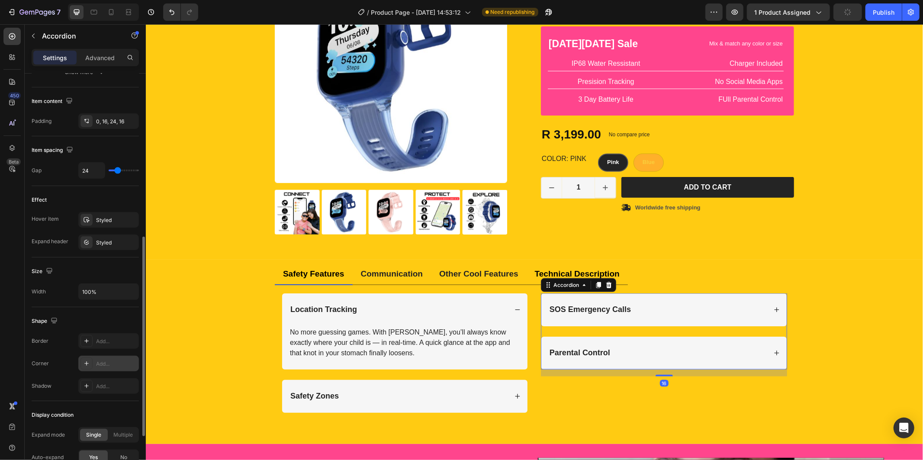
scroll to position [436, 0]
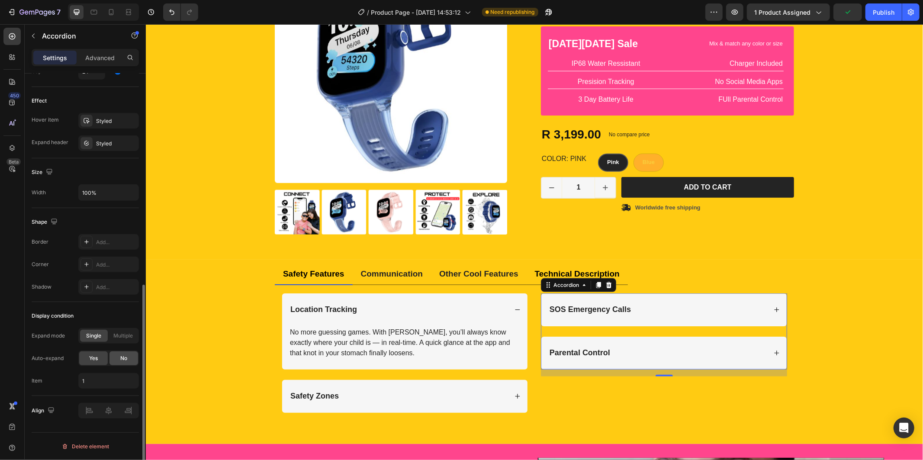
click at [121, 358] on span "No" at bounding box center [123, 359] width 7 height 8
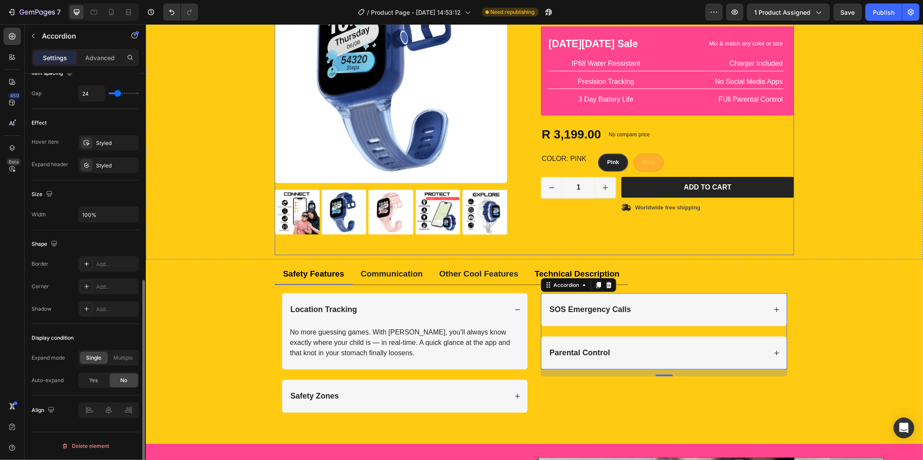
click at [754, 241] on div "Icon Icon Icon Icon Icon Icon List 2,500+ Verified Reviews! Text Block Row Funk…" at bounding box center [667, 102] width 253 height 305
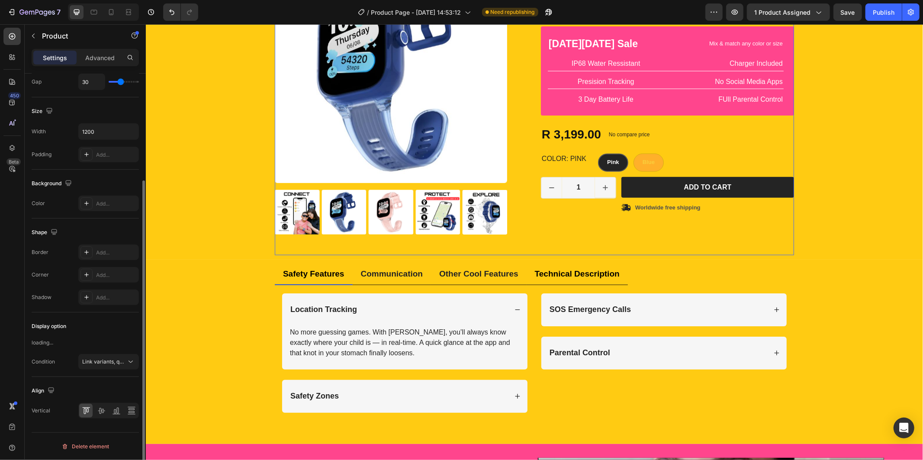
scroll to position [0, 0]
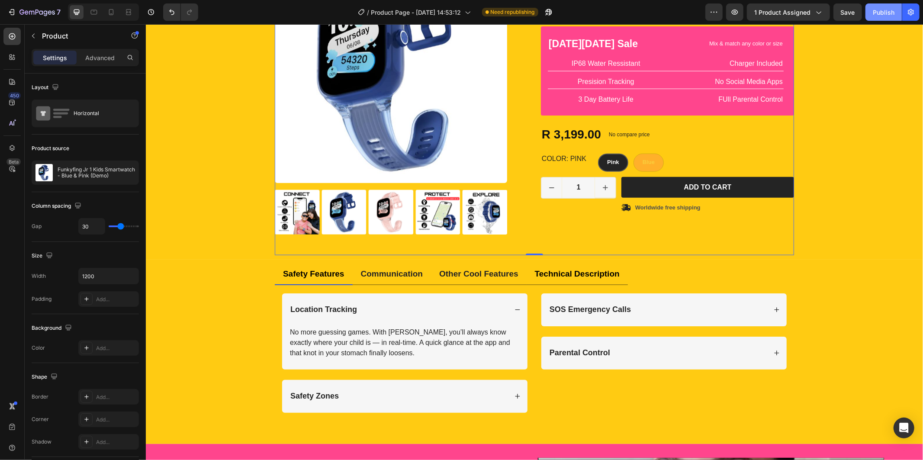
click at [874, 10] on div "Publish" at bounding box center [884, 12] width 22 height 9
click at [267, 84] on div "Product Images Icon Icon Icon Icon Icon Icon List 2,500+ Verified Reviews! Text…" at bounding box center [534, 102] width 765 height 305
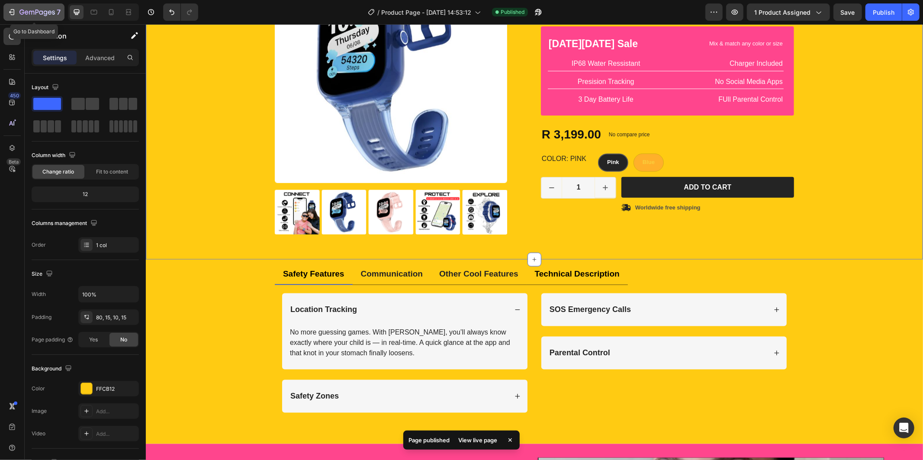
click at [38, 18] on button "7" at bounding box center [33, 11] width 61 height 17
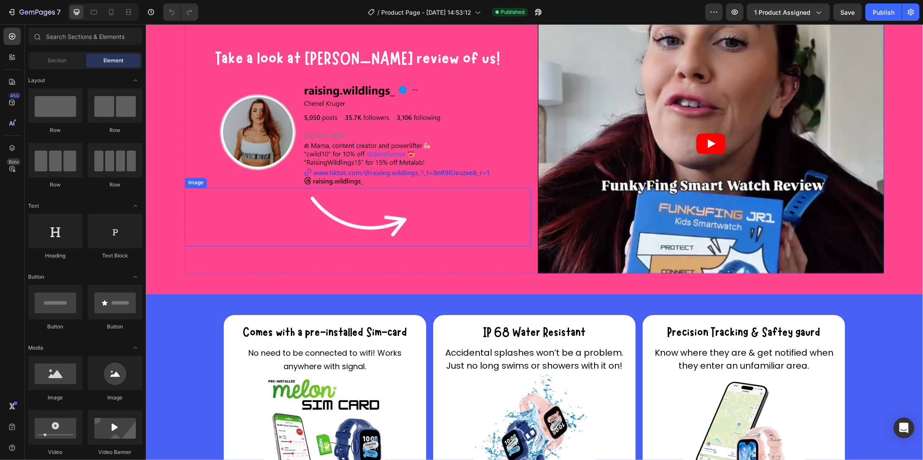
scroll to position [1395, 0]
